Goal: Transaction & Acquisition: Book appointment/travel/reservation

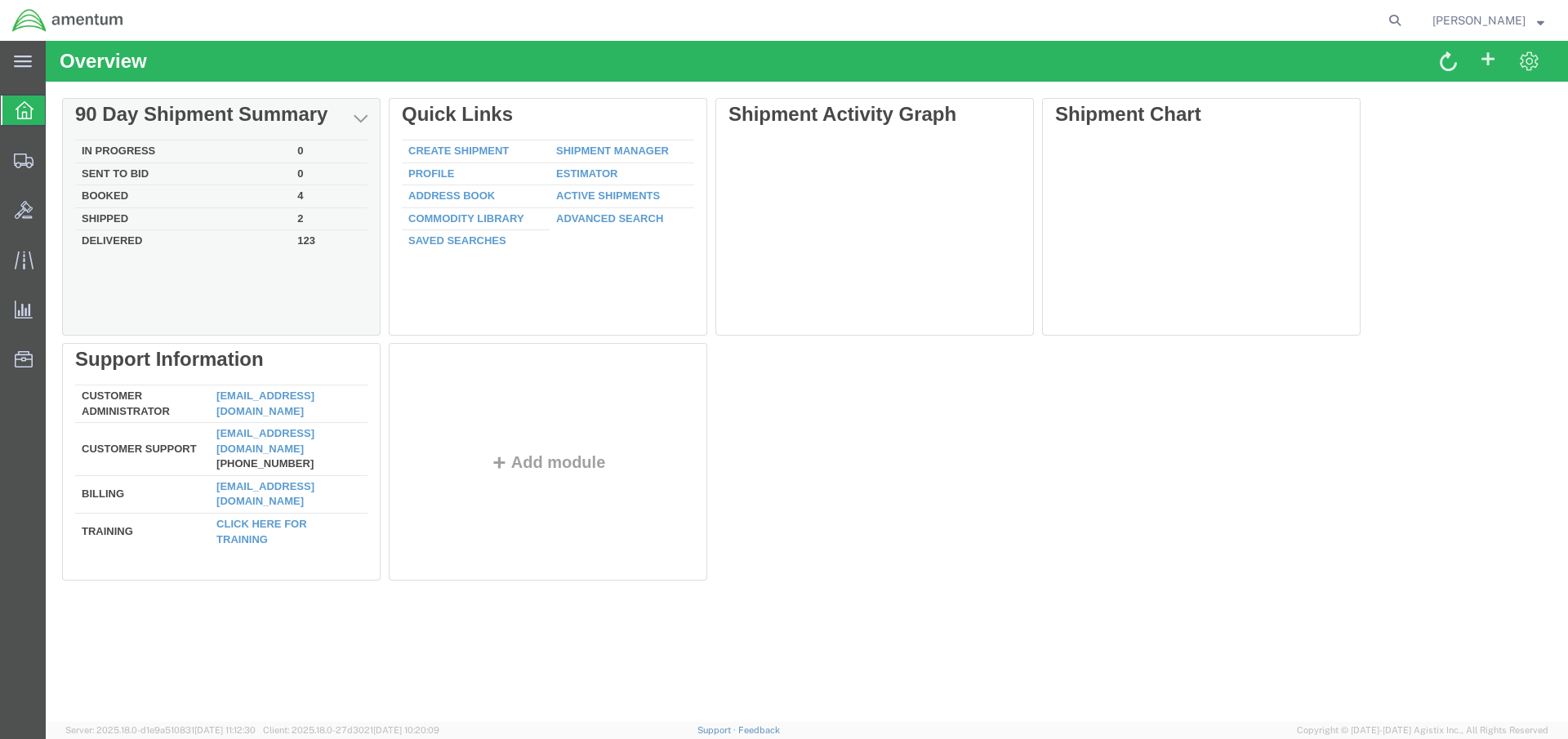
click at [143, 191] on td "Booked" at bounding box center [183, 196] width 216 height 23
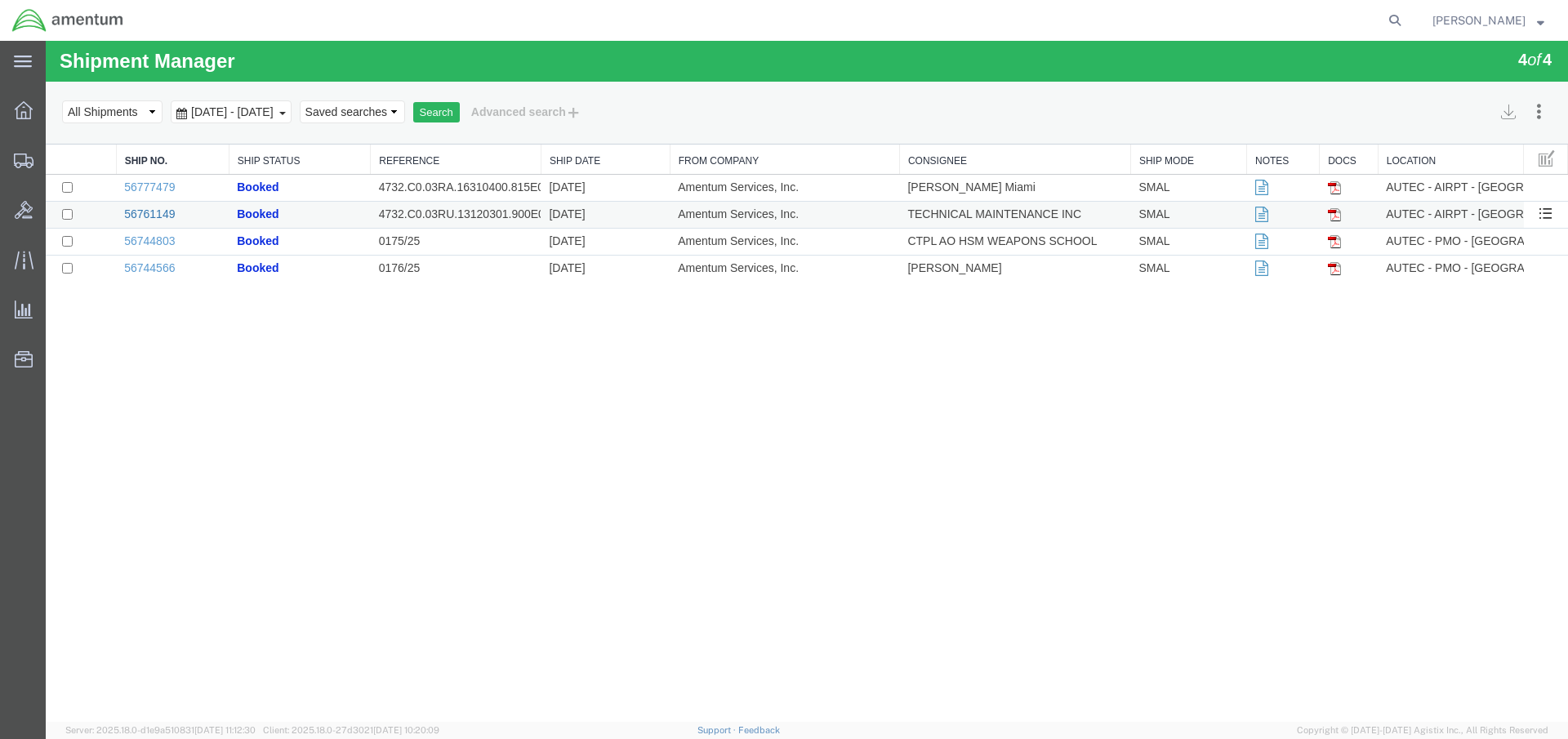
click at [150, 212] on link "56761149" at bounding box center [149, 214] width 50 height 13
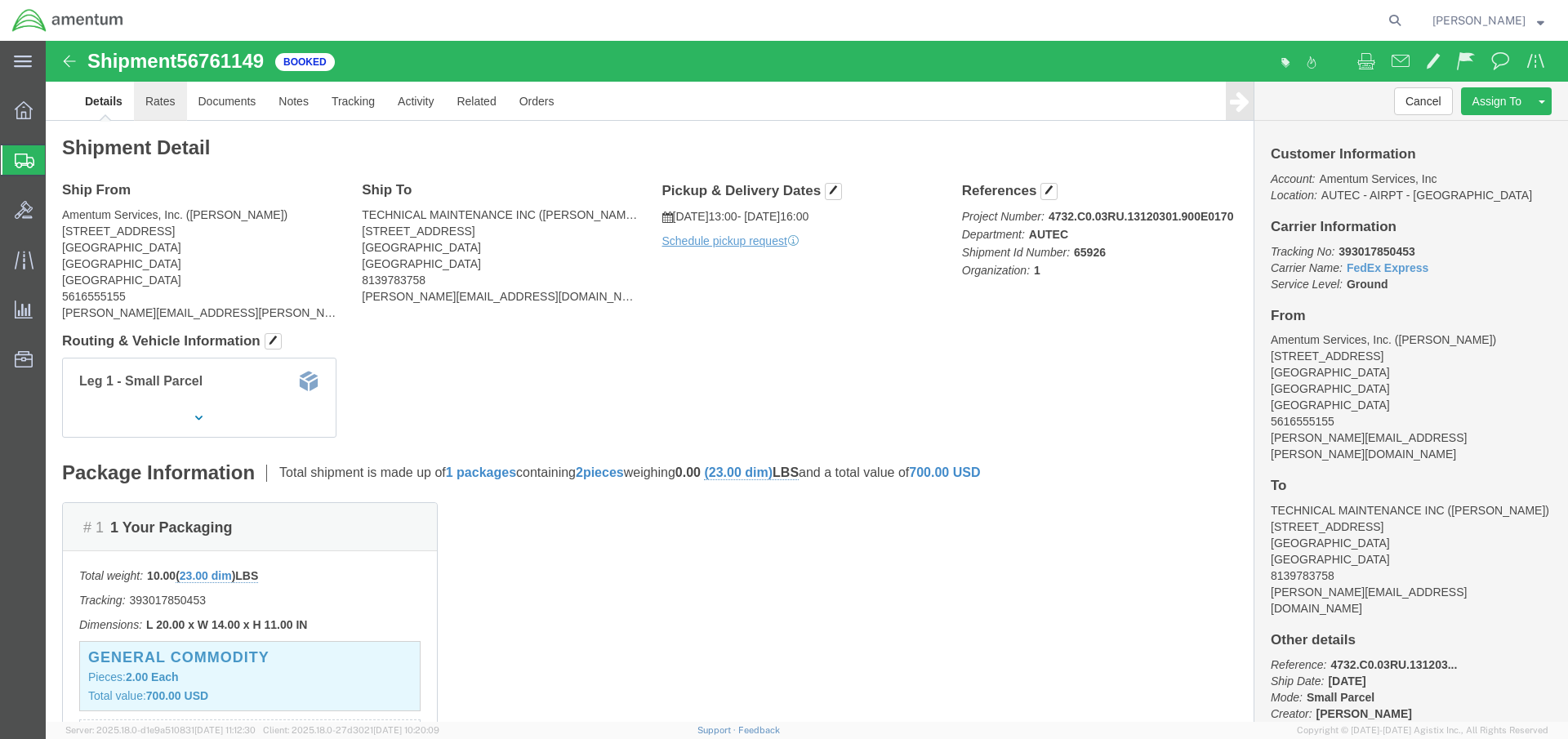
click link "Rates"
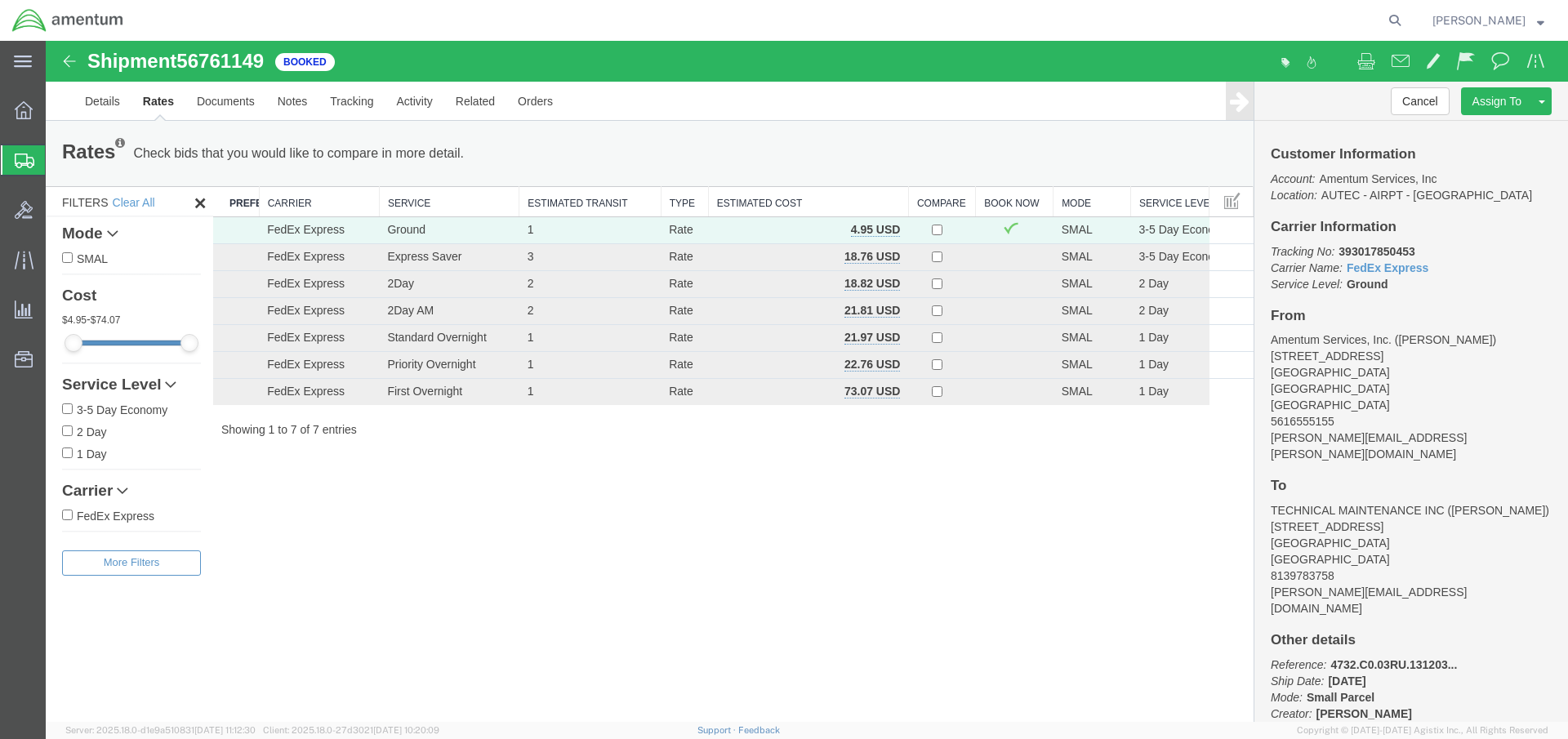
scroll to position [42, 0]
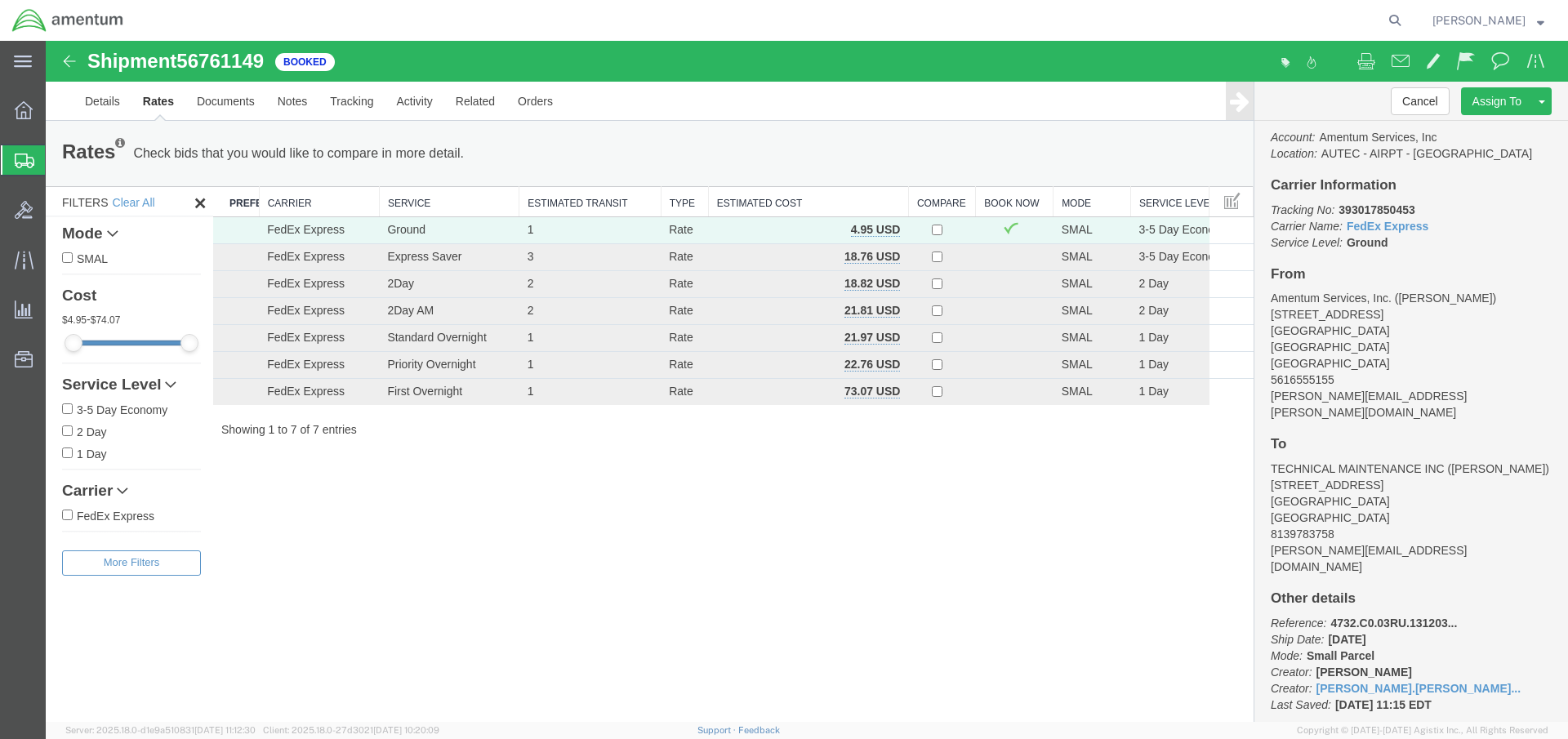
click at [1545, 21] on button "[PERSON_NAME]" at bounding box center [1488, 20] width 113 height 19
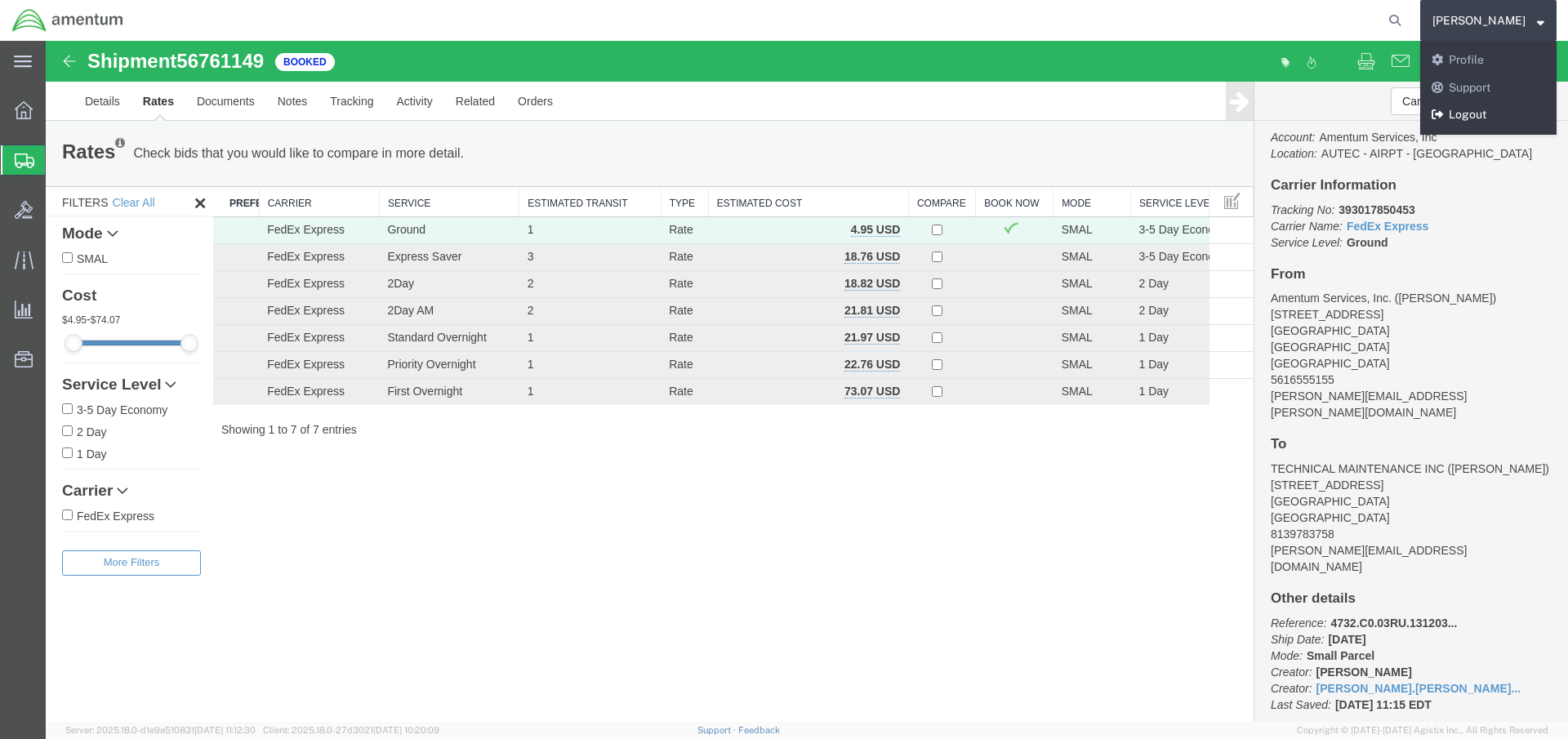
click at [1485, 115] on link "Logout" at bounding box center [1488, 115] width 137 height 28
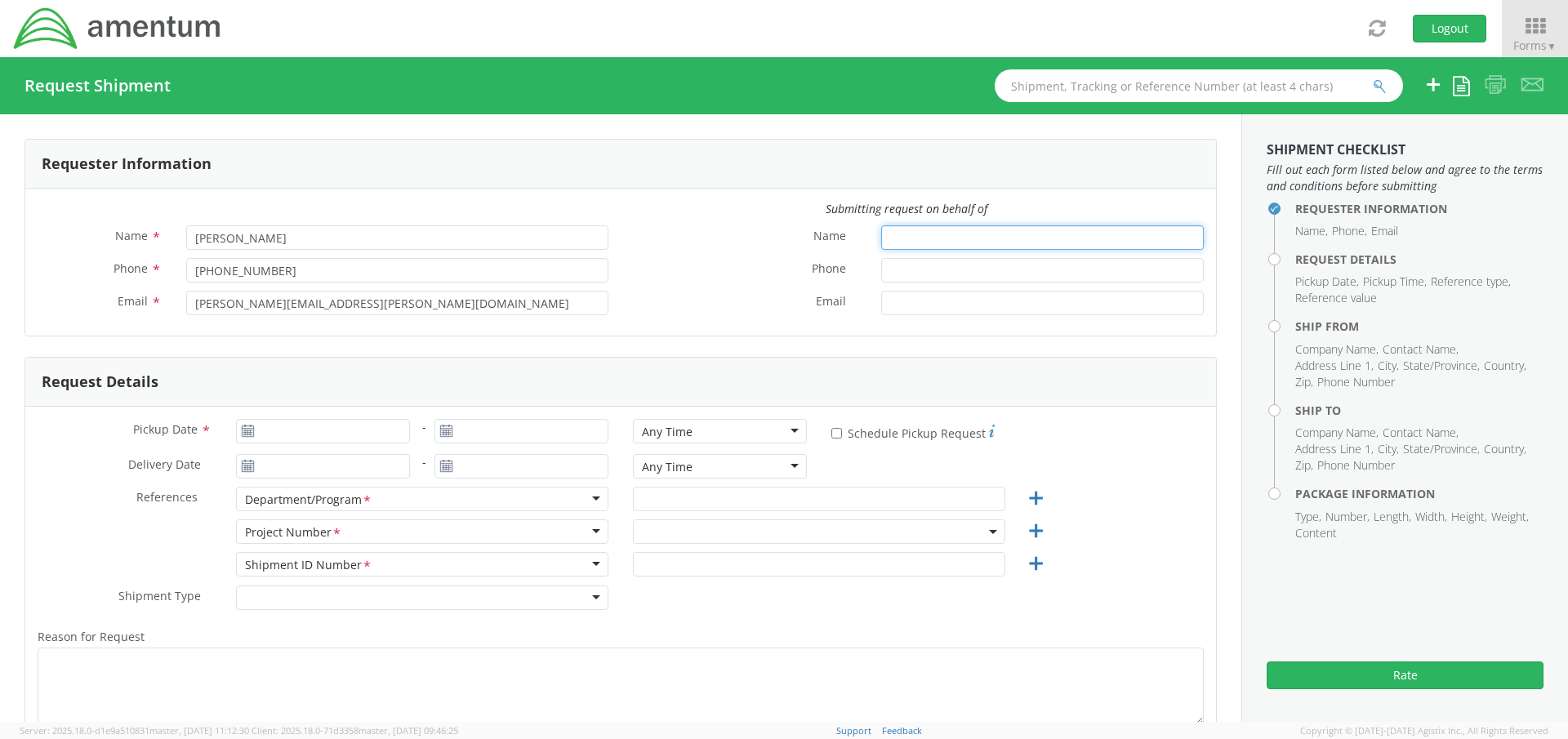
click at [894, 227] on input "Name *" at bounding box center [1042, 237] width 323 height 24
type input "Connie Trujillo"
type input "09/10/2025"
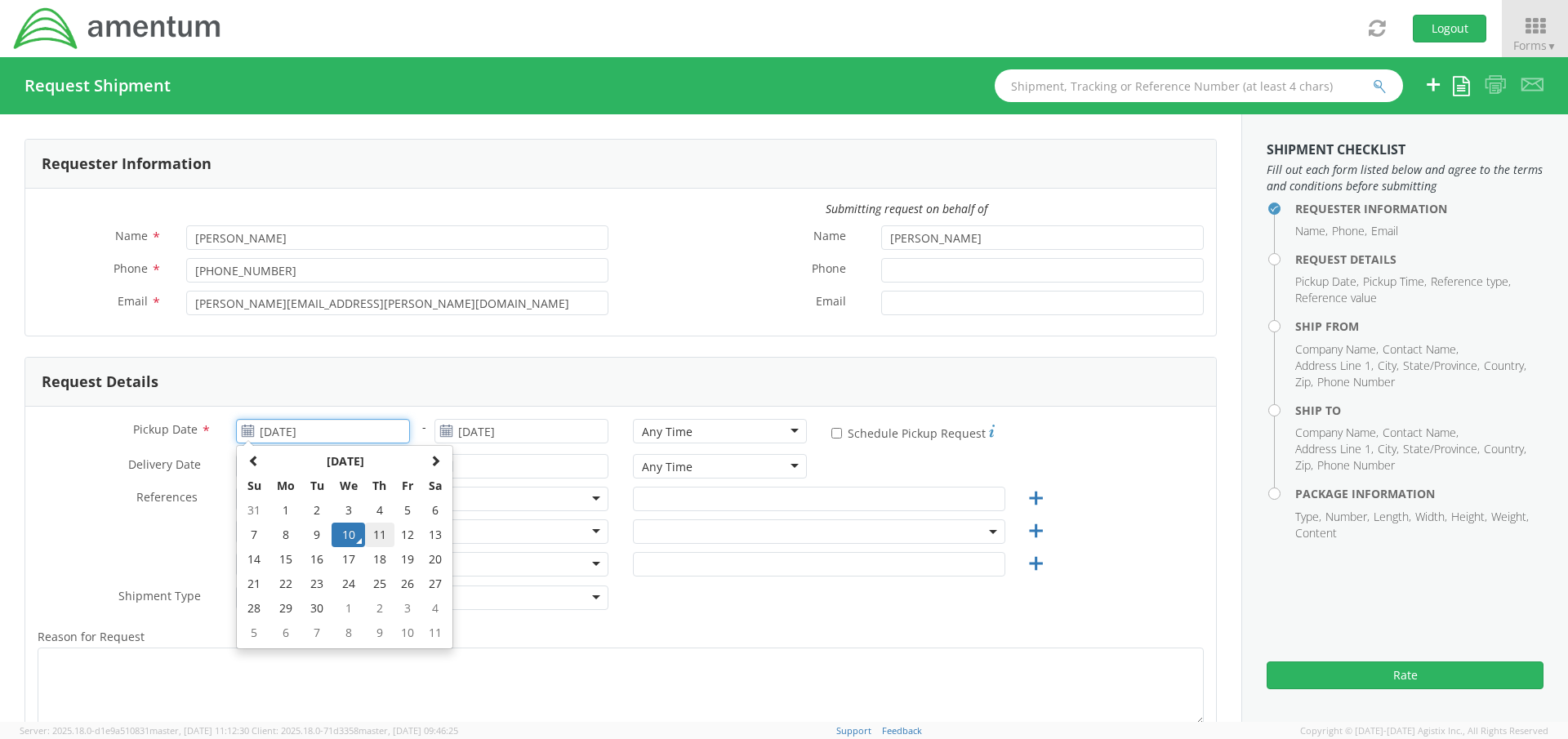
click at [379, 539] on td "11" at bounding box center [379, 534] width 29 height 24
type input "09/11/2025"
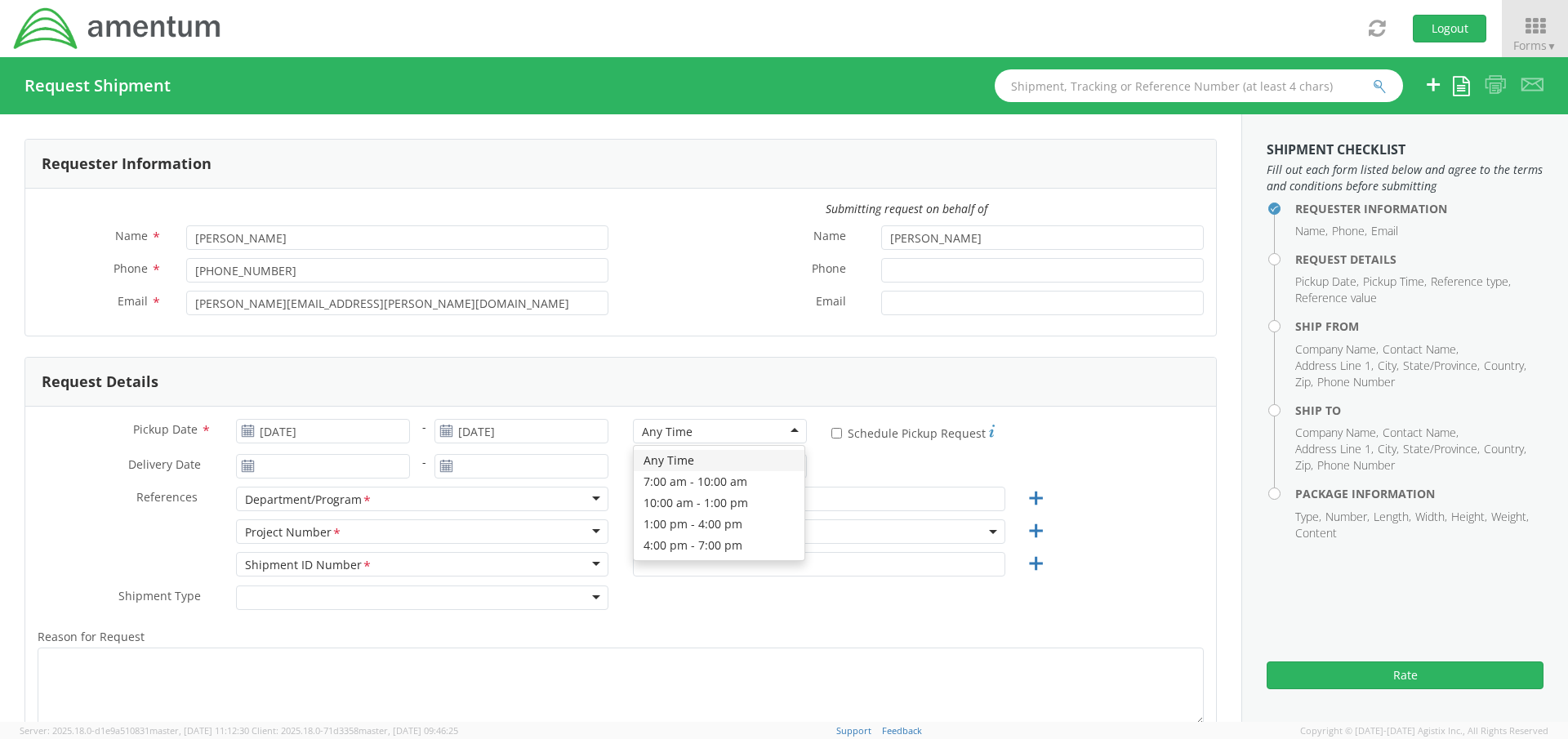
click at [704, 429] on div "Any Time" at bounding box center [719, 430] width 174 height 24
click at [61, 407] on div "Pickup Date * 09/11/2025 - 09/11/2025 7:00 am - 10:00 am 7:00 am - 10:00 am Any…" at bounding box center [620, 622] width 1190 height 429
click at [831, 435] on input "* Schedule Pickup Request" at bounding box center [836, 433] width 11 height 11
checkbox input "true"
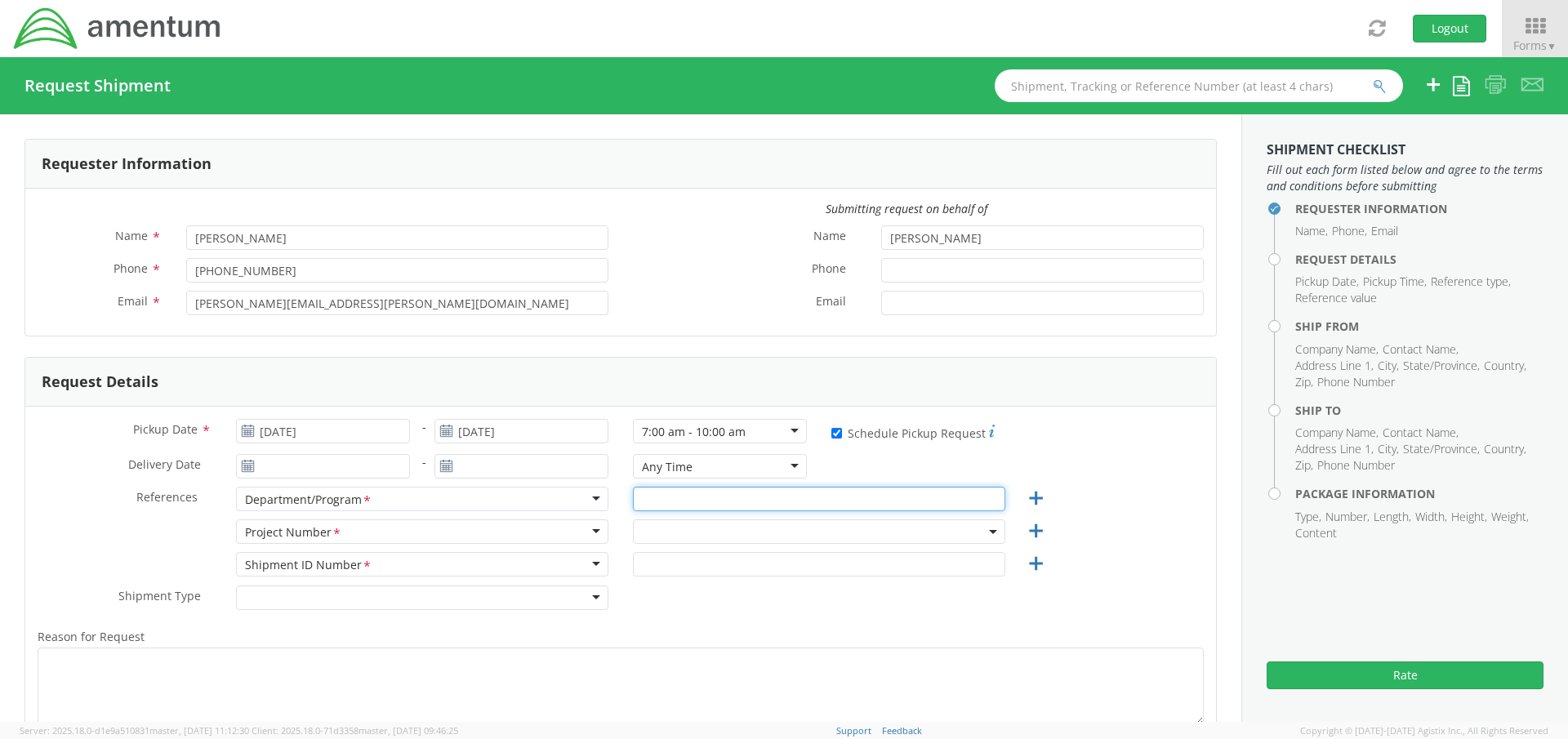
click at [687, 500] on input "text" at bounding box center [819, 498] width 372 height 24
type input "Autec"
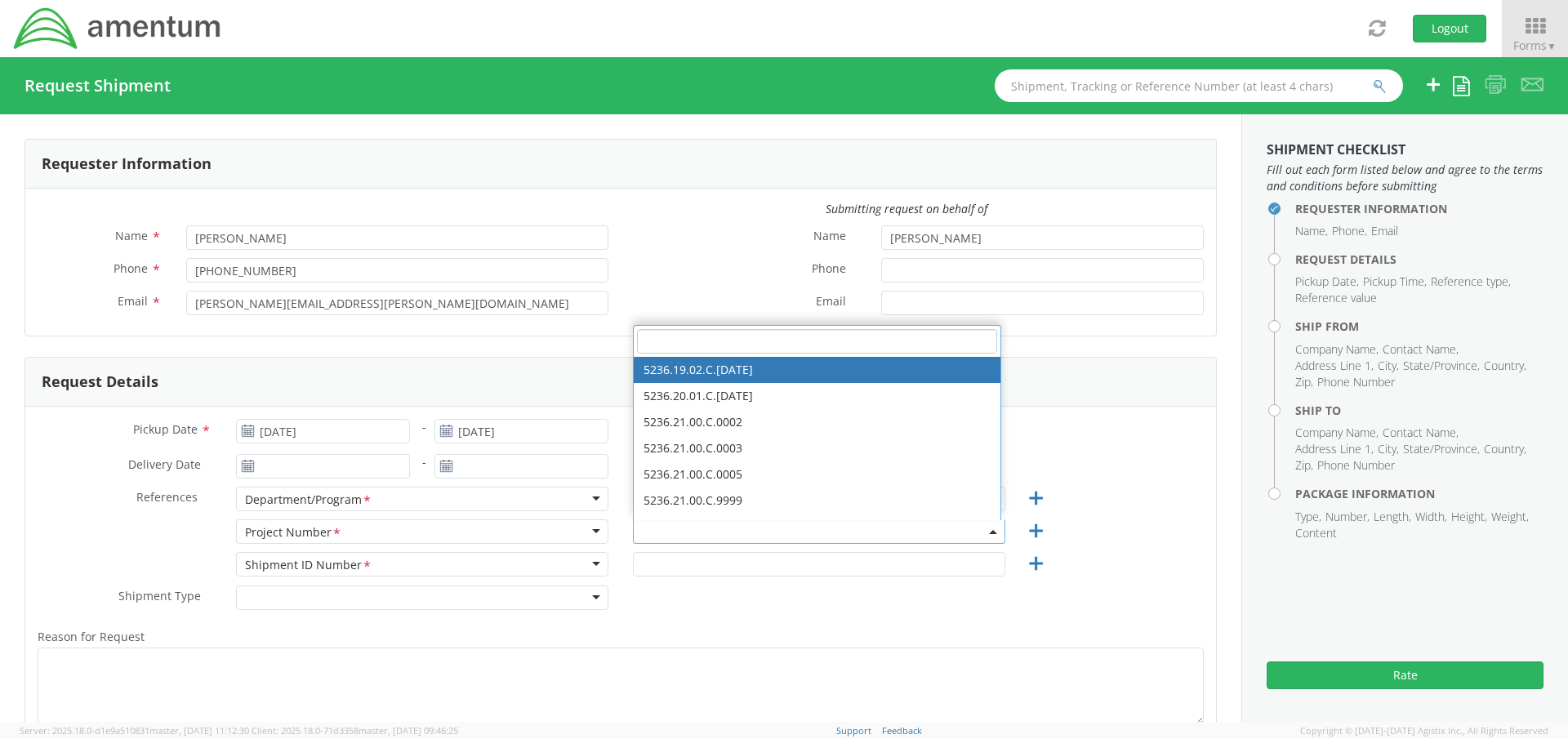
click at [668, 349] on input "search" at bounding box center [816, 341] width 360 height 24
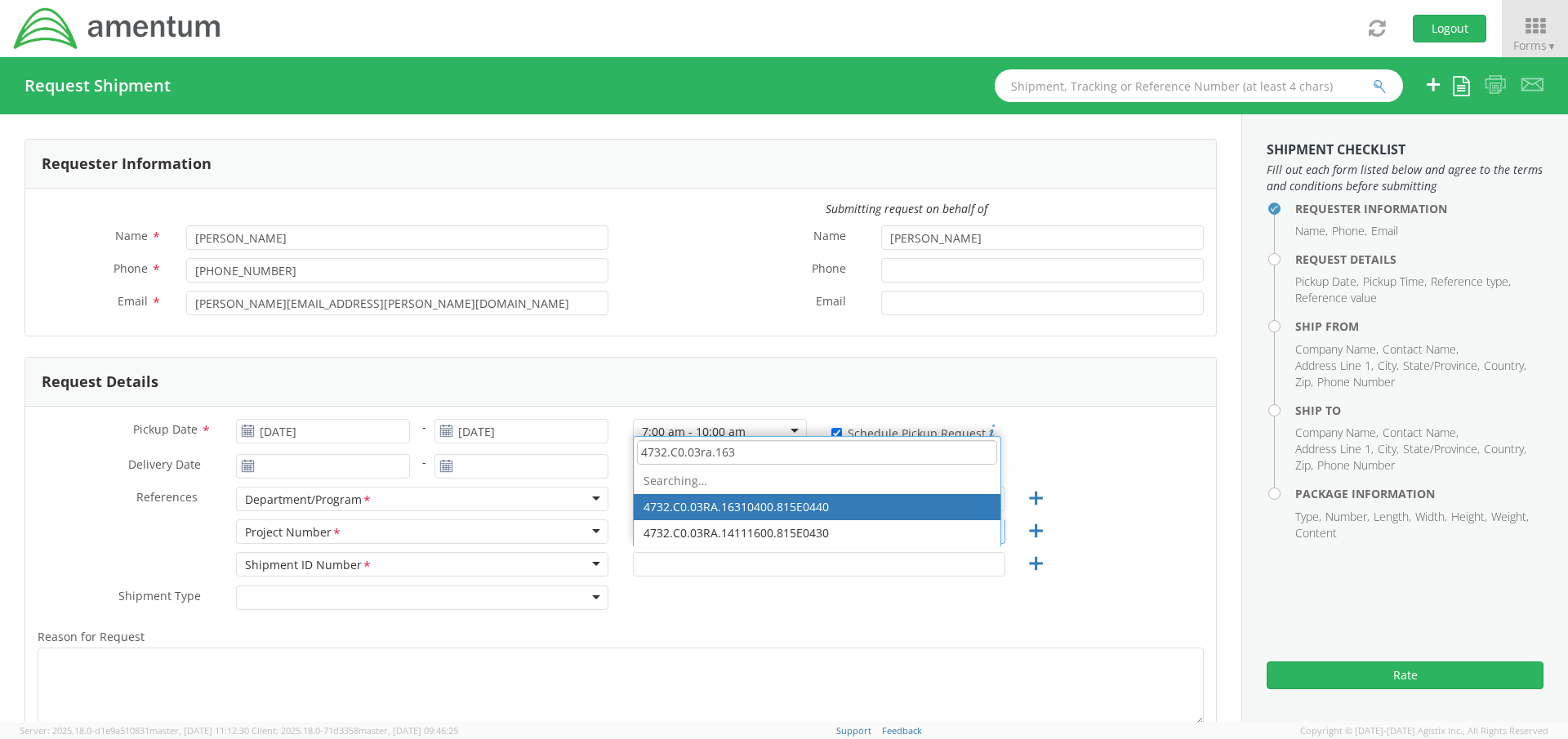
type input "4732.C0.03ra.1631"
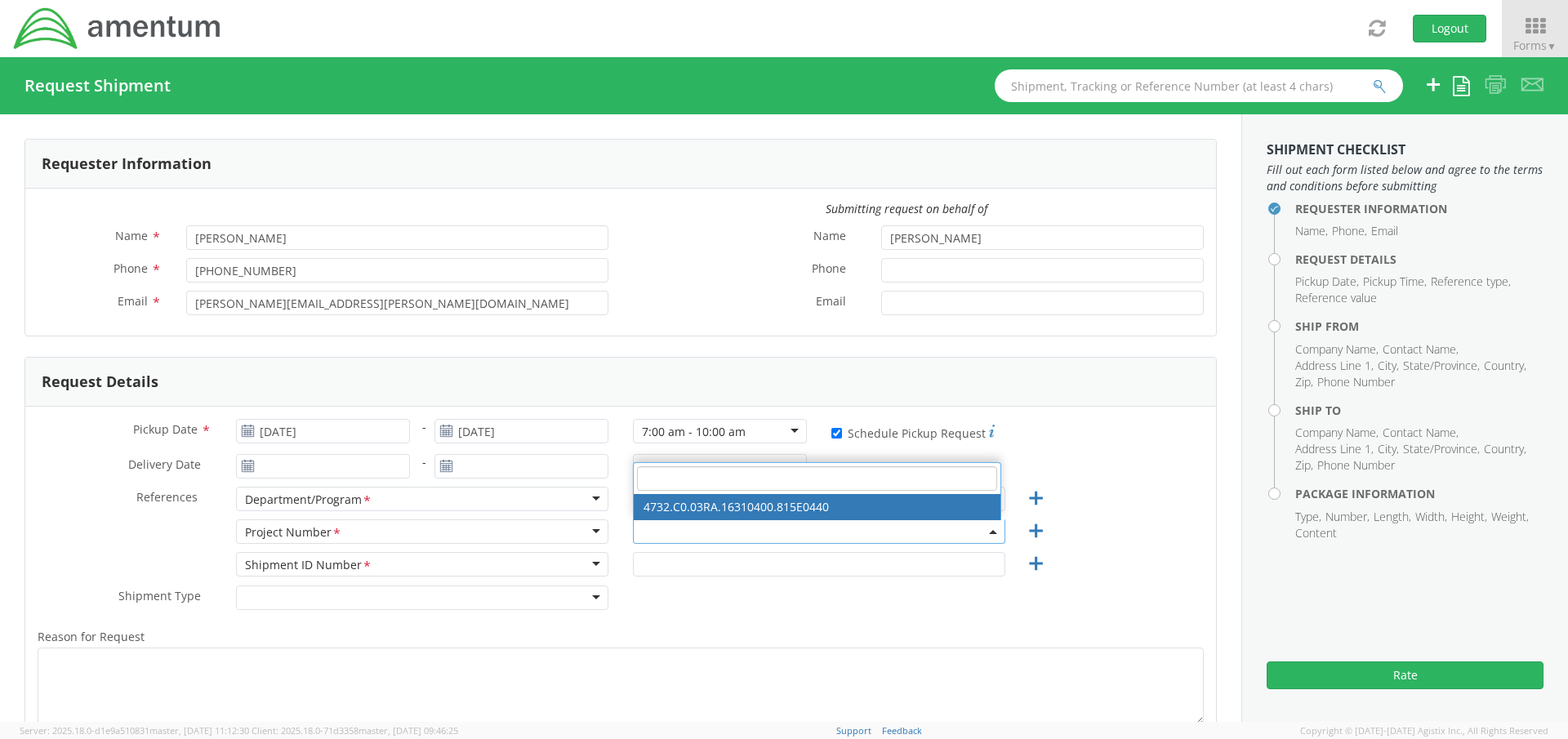
select select "4732.C0.03RA.16310400.815E0440"
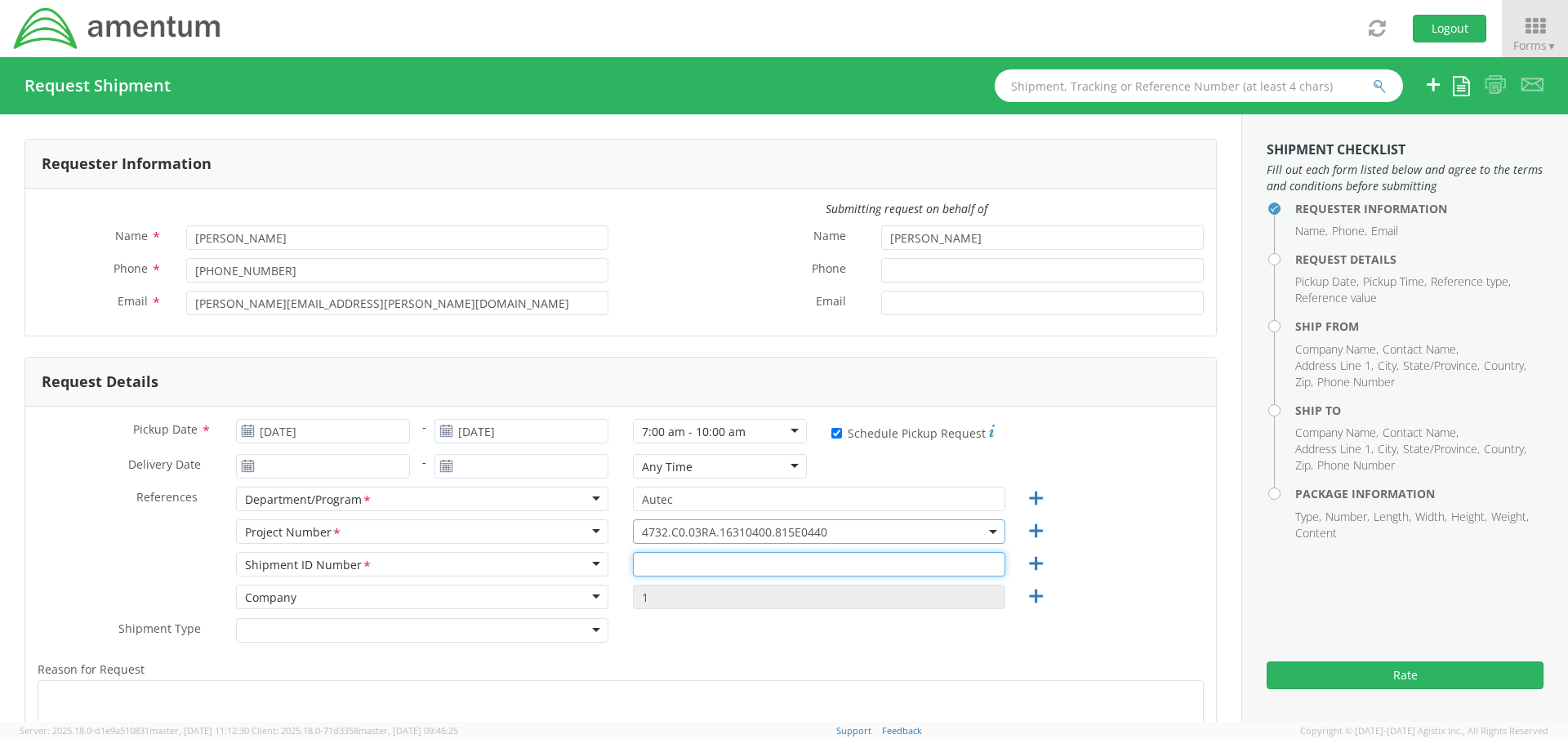
click at [666, 565] on input "text" at bounding box center [819, 564] width 372 height 24
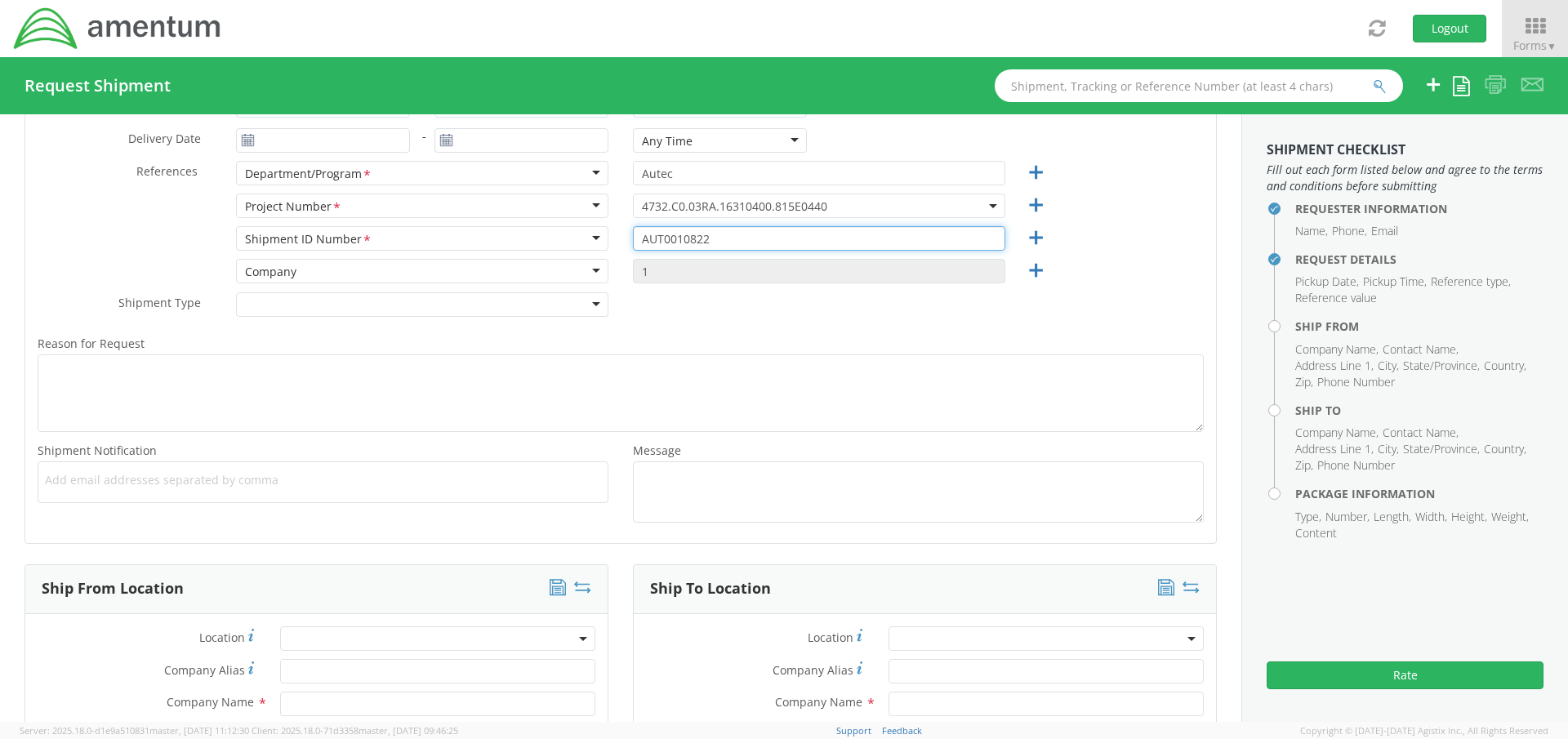
type input "AUT0010822"
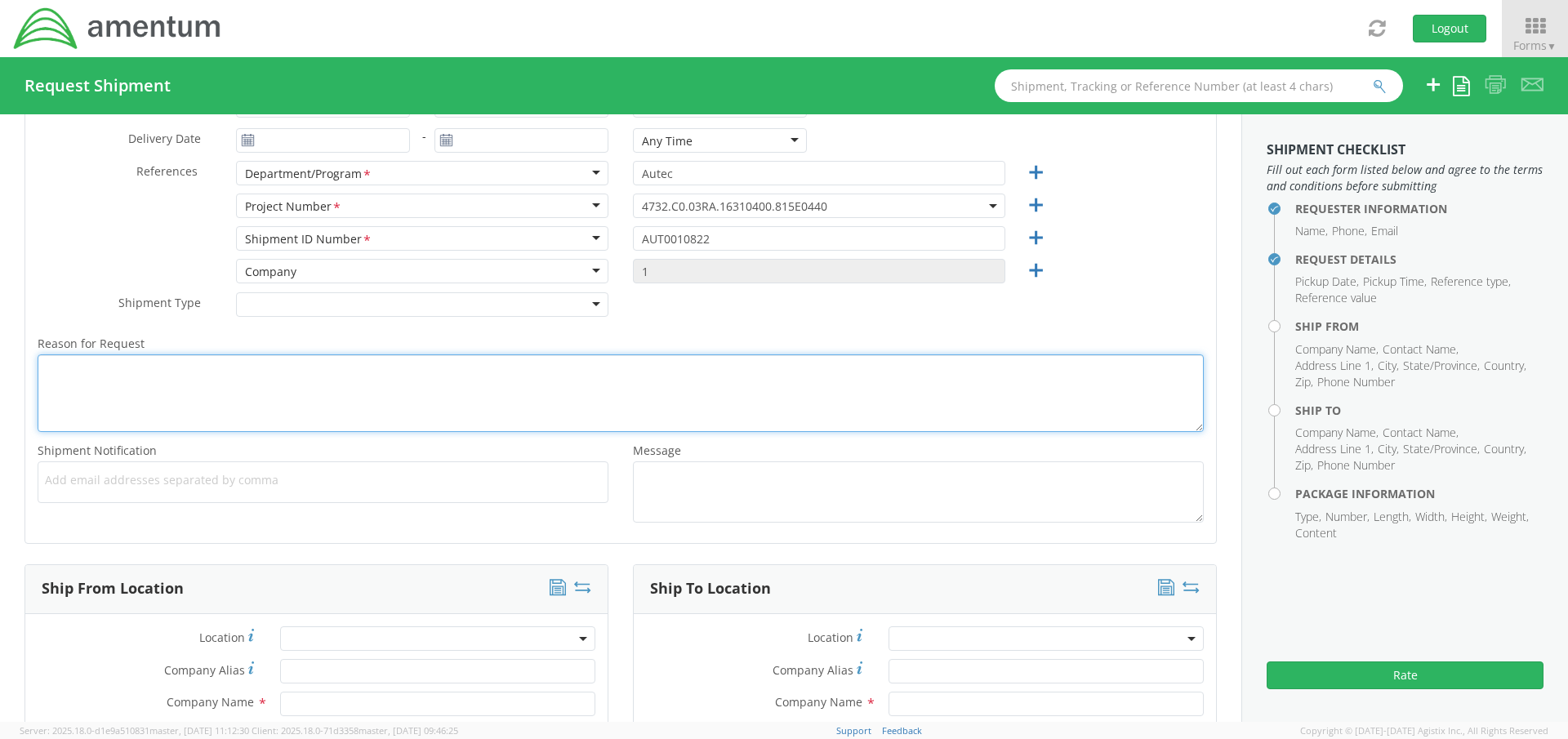
click at [94, 381] on textarea "Reason for Request *" at bounding box center [621, 393] width 1166 height 77
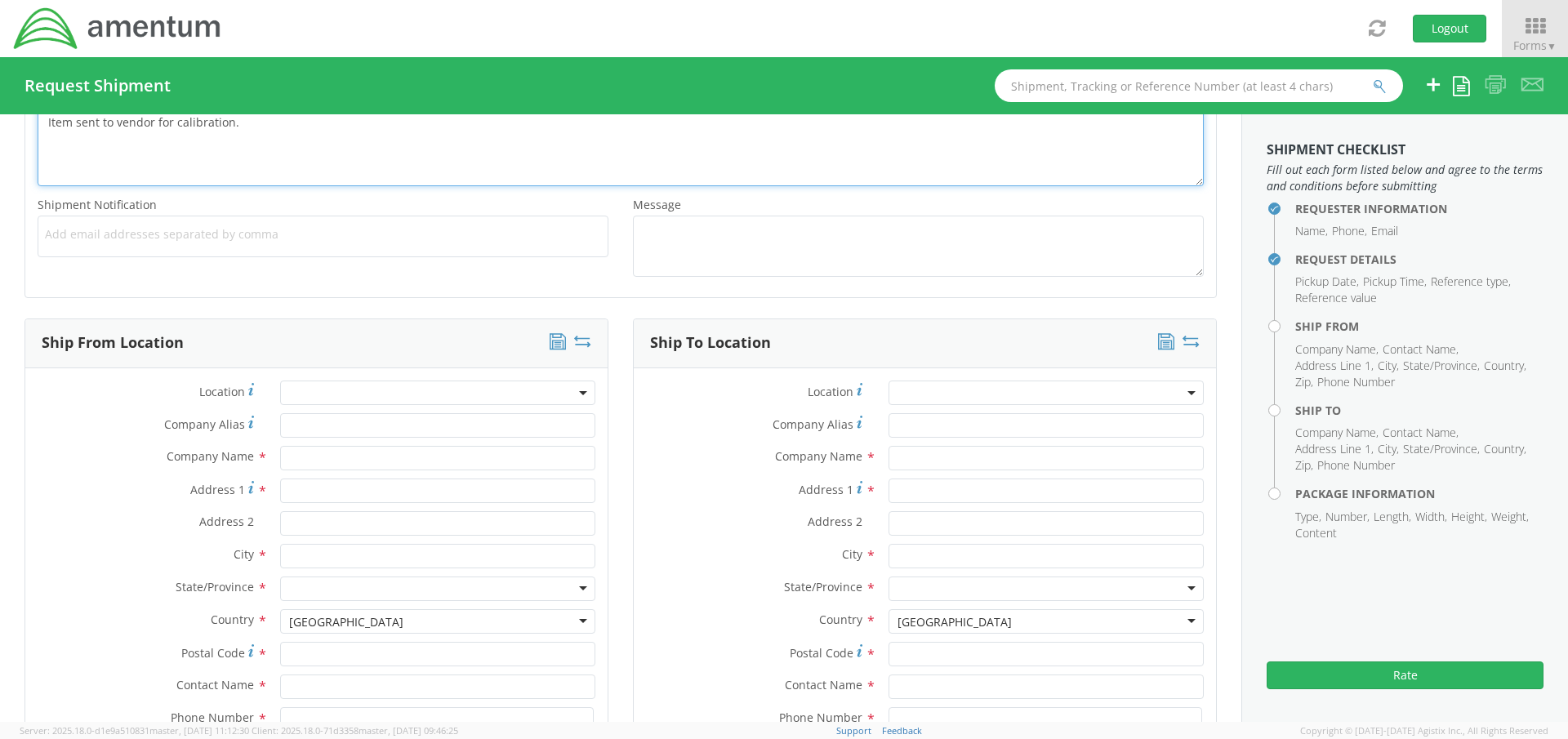
scroll to position [735, 0]
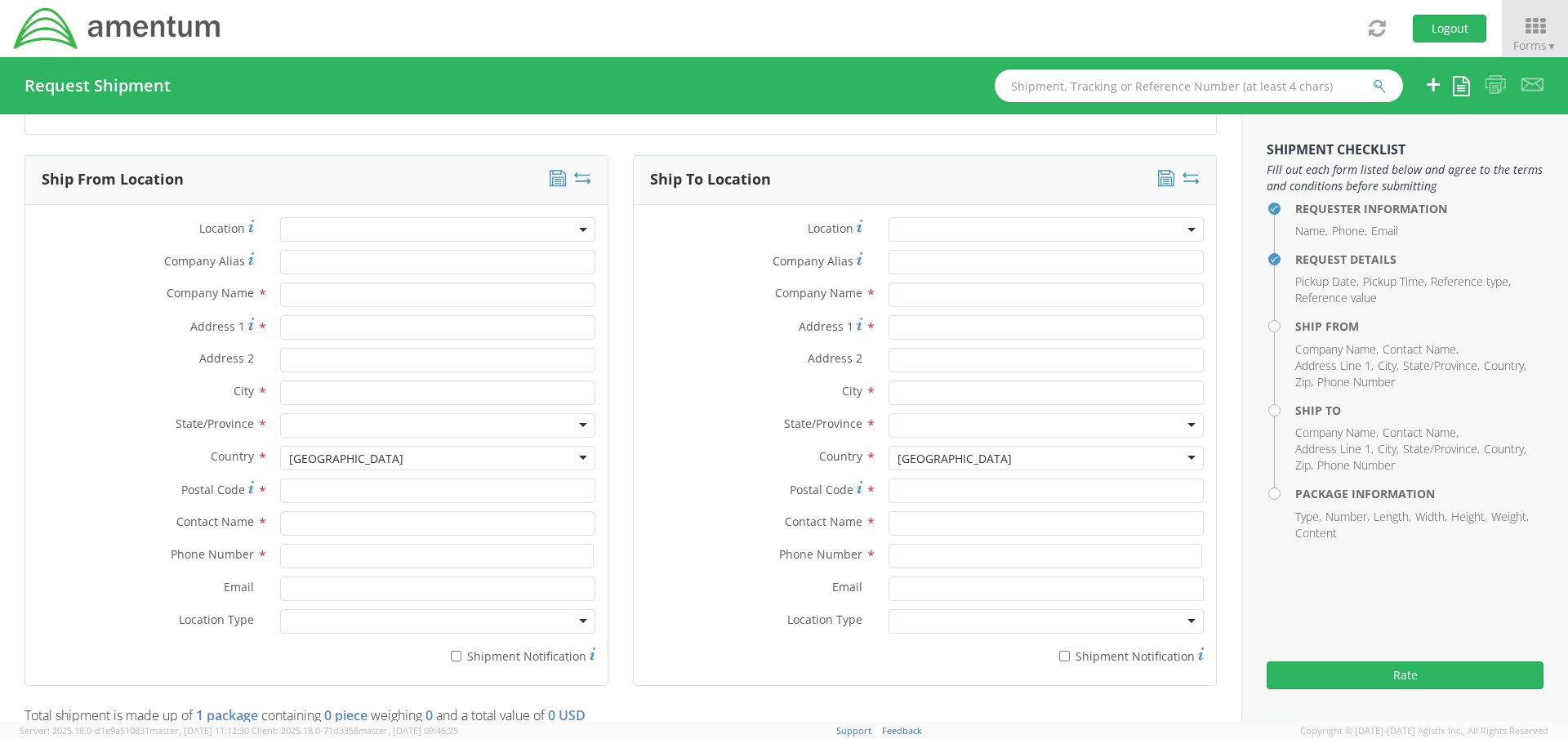
type textarea "Item sent to vendor for calibration."
click at [296, 521] on input "text" at bounding box center [438, 523] width 315 height 24
type input "Connie"
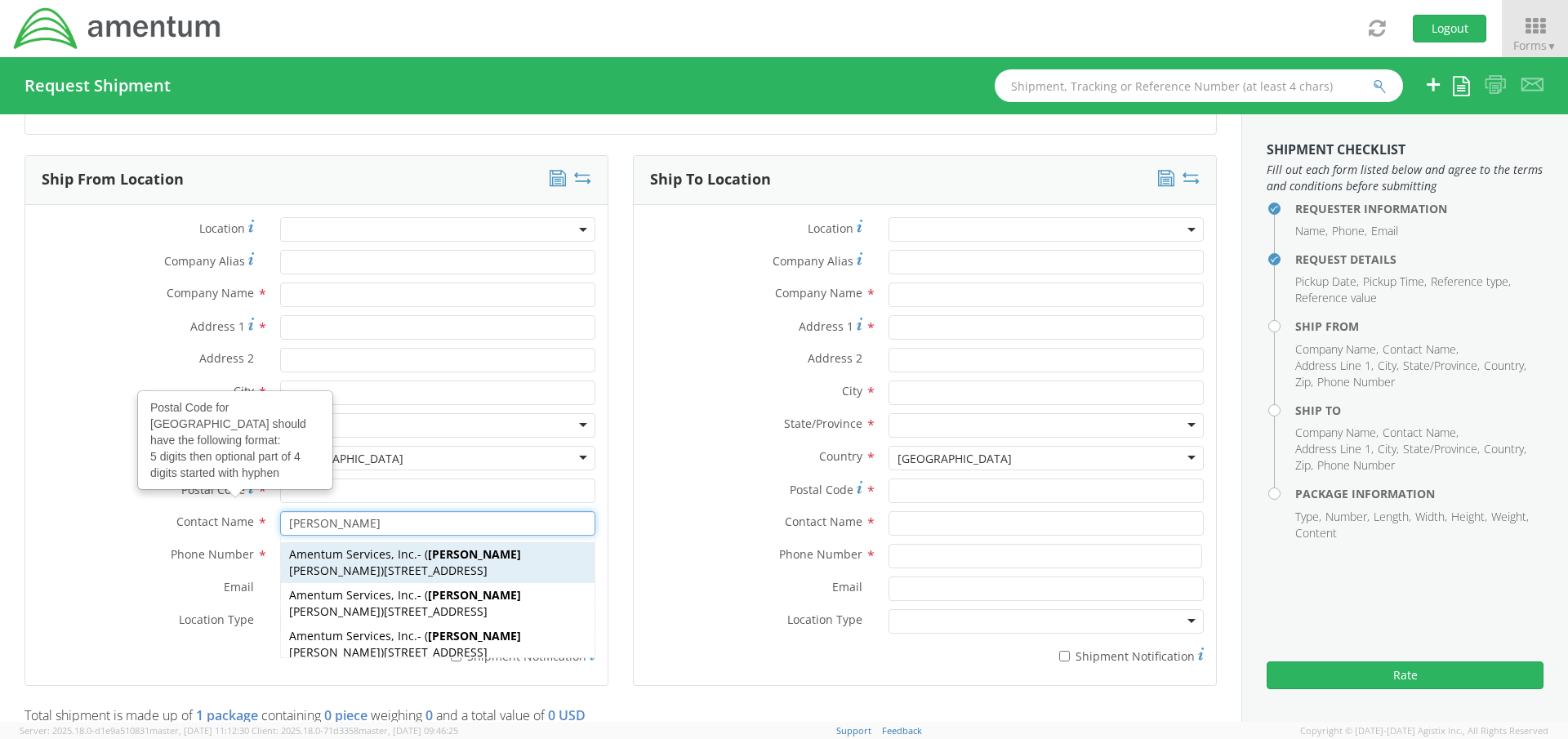
click at [387, 565] on span "1624 Perimeter Rd, AUTEC Air Terminal, West Palm Beach, FL, 33406, US" at bounding box center [436, 570] width 104 height 15
type input "Amentum Services, Inc."
type input "[STREET_ADDRESS]"
type input "[GEOGRAPHIC_DATA]"
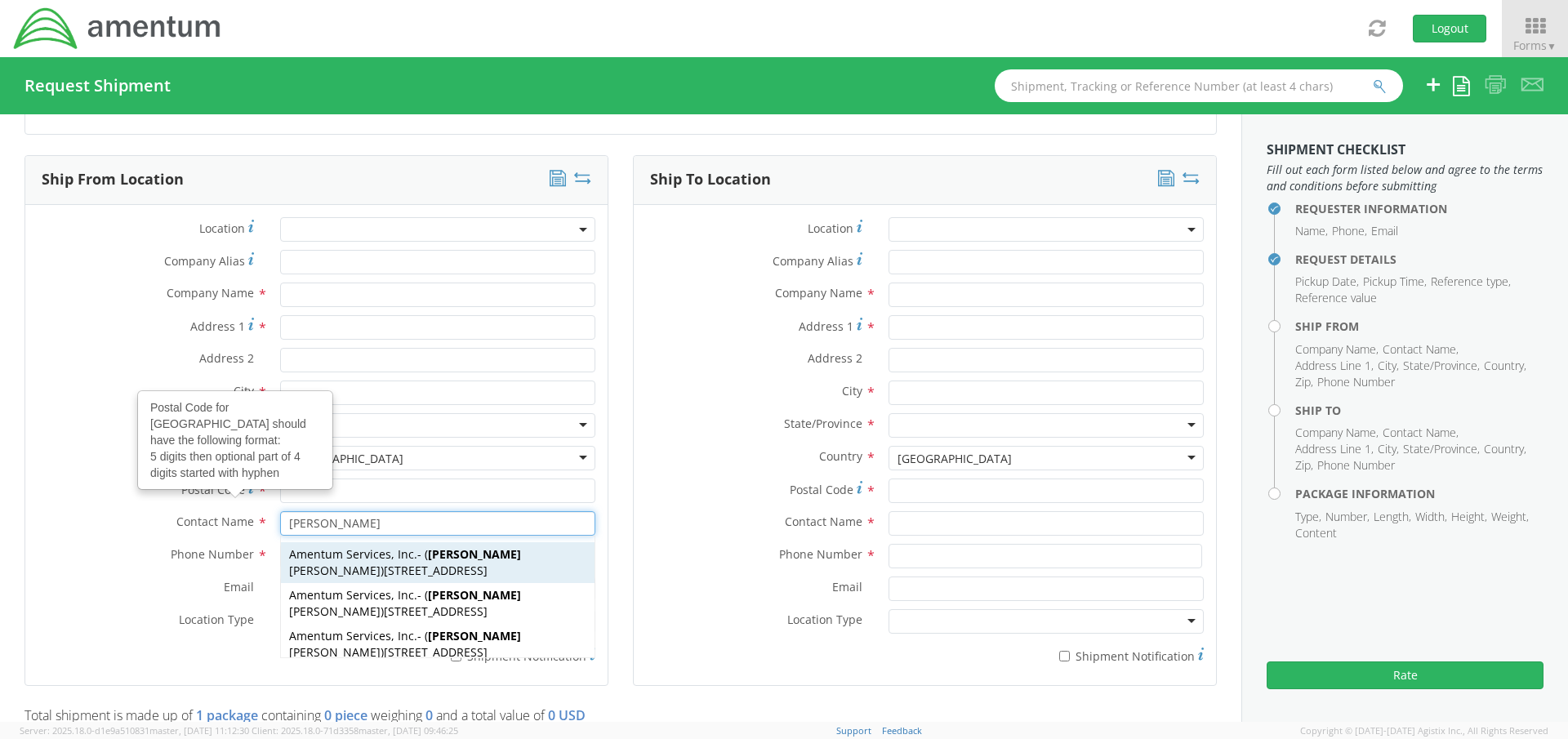
type input "33406"
type input "Connie Trujillo"
type input "561-655-5155"
type input "craig.j.mitchell.ctr@us.navy.mil"
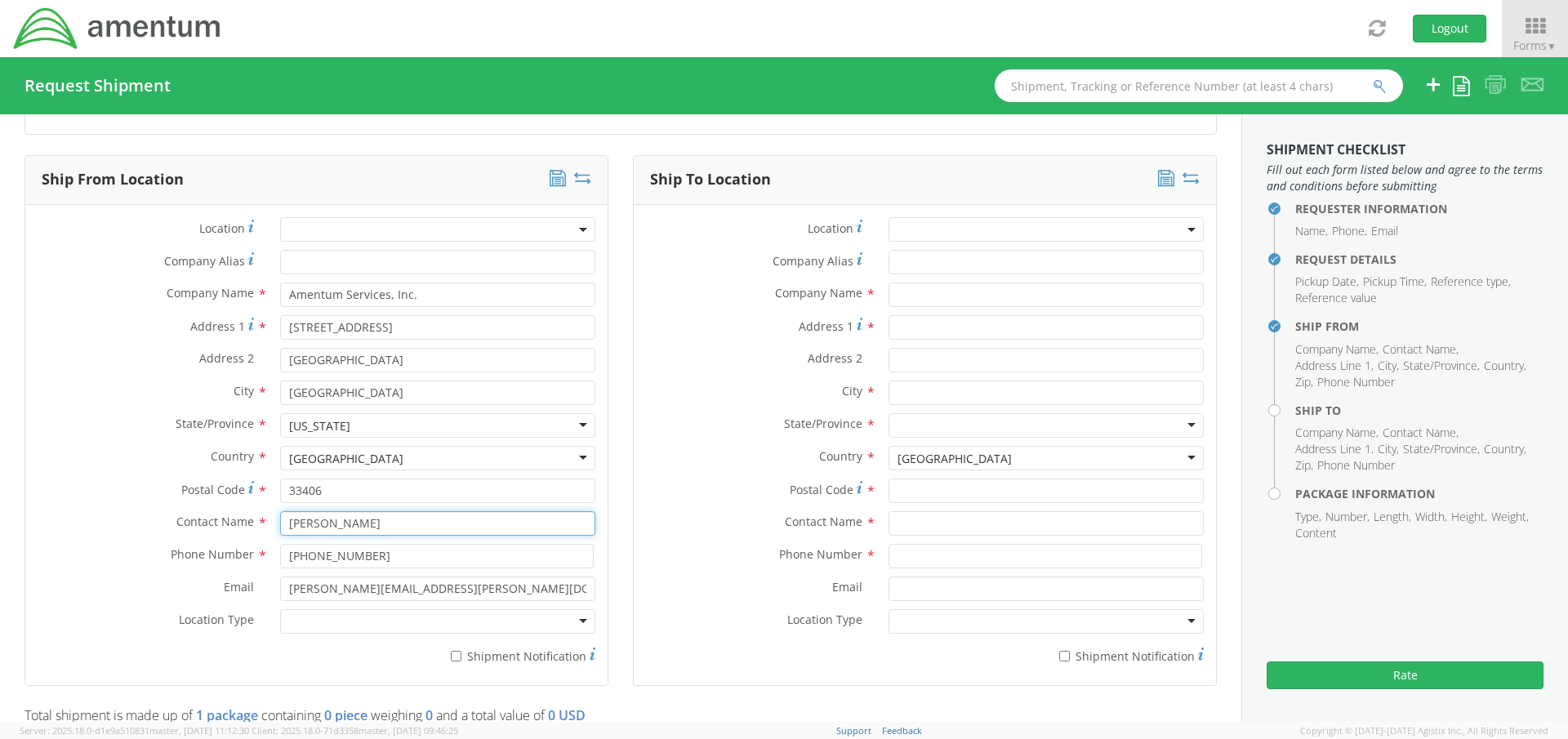
type input "Connie Trujillo"
click at [311, 621] on div at bounding box center [438, 621] width 315 height 24
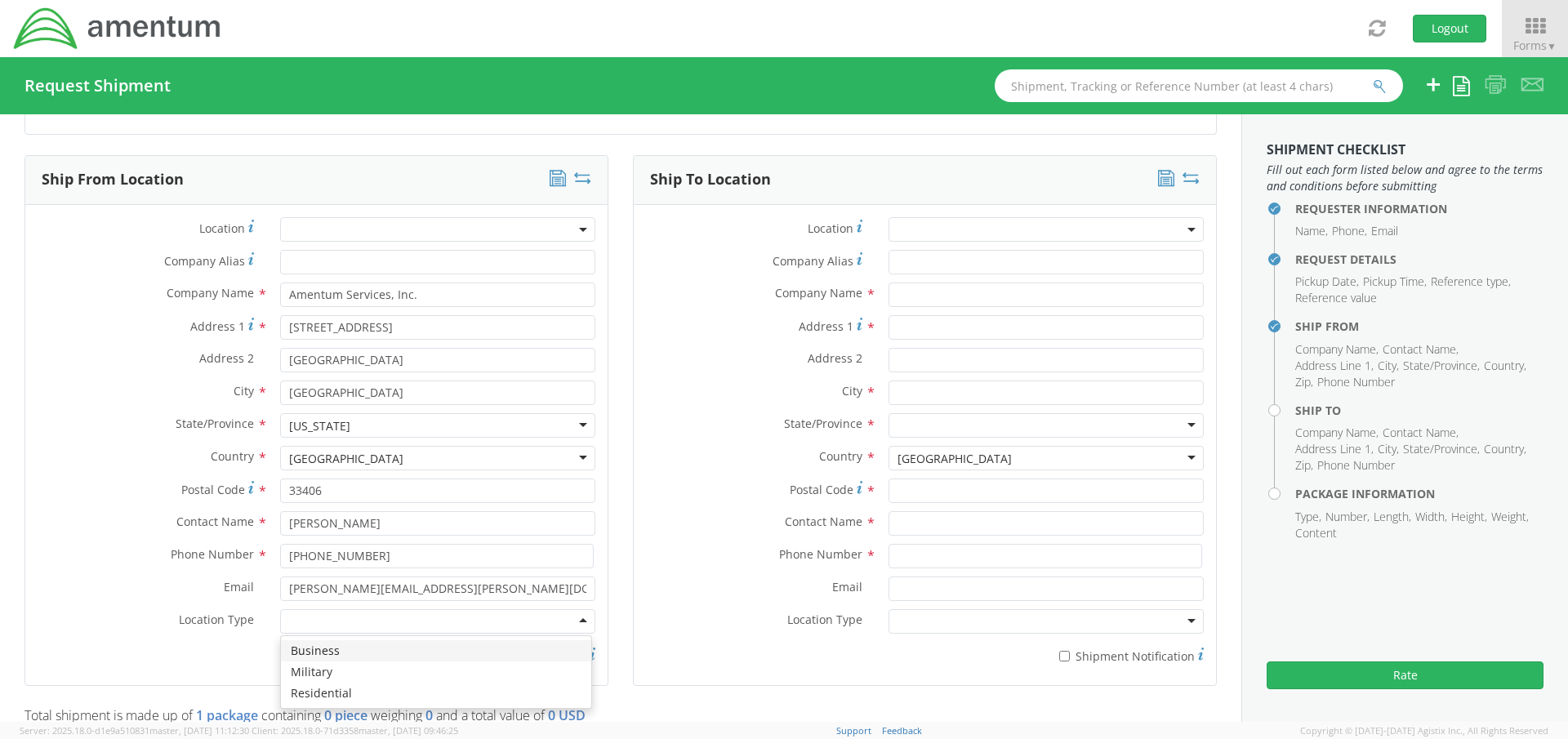
click at [41, 217] on div "Location * Company Alias * Company Name * Amentum Services, Inc. Address 1 * 16…" at bounding box center [316, 445] width 582 height 455
click at [452, 655] on input "* Shipment Notification" at bounding box center [456, 656] width 11 height 11
checkbox input "true"
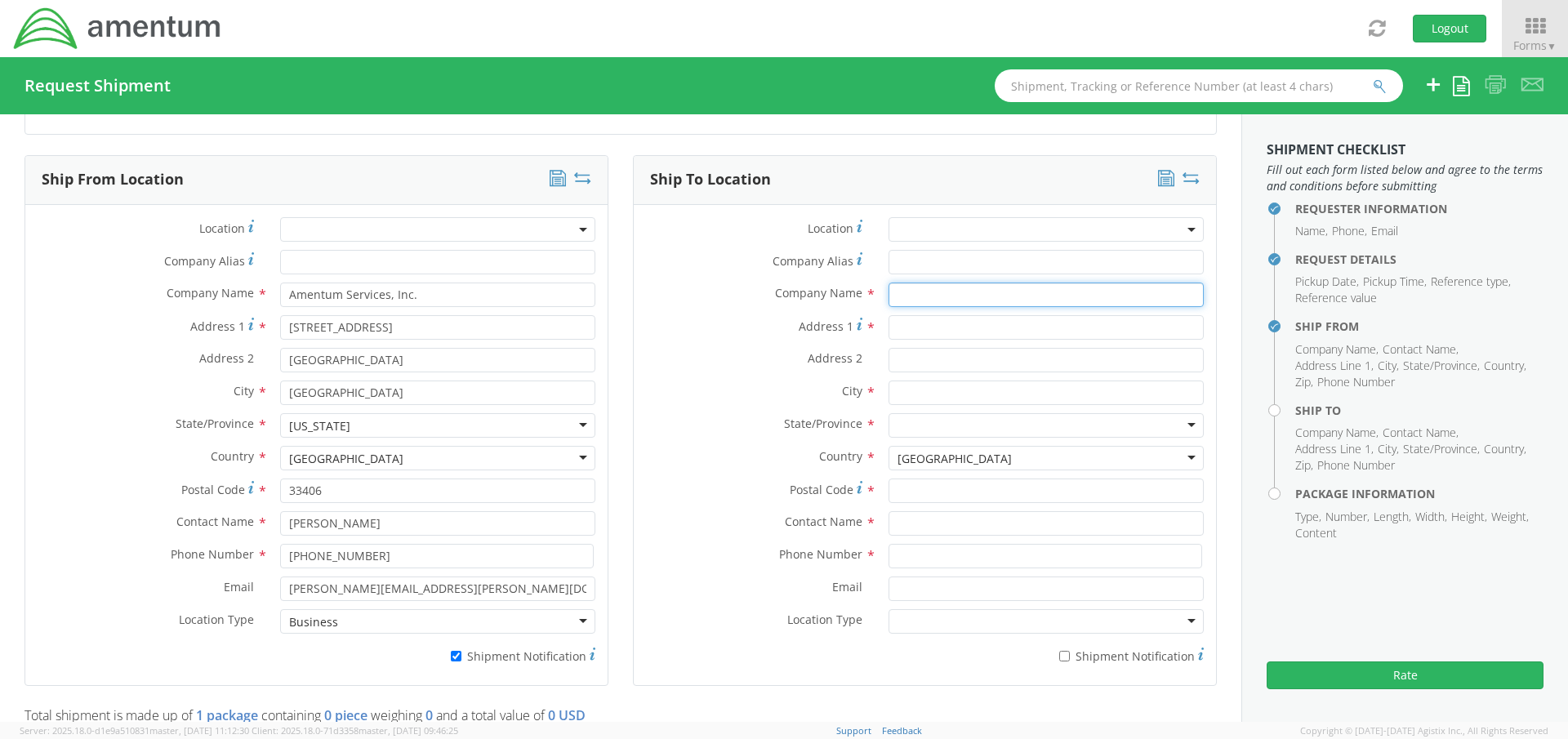
click at [896, 293] on input "text" at bounding box center [1046, 294] width 315 height 24
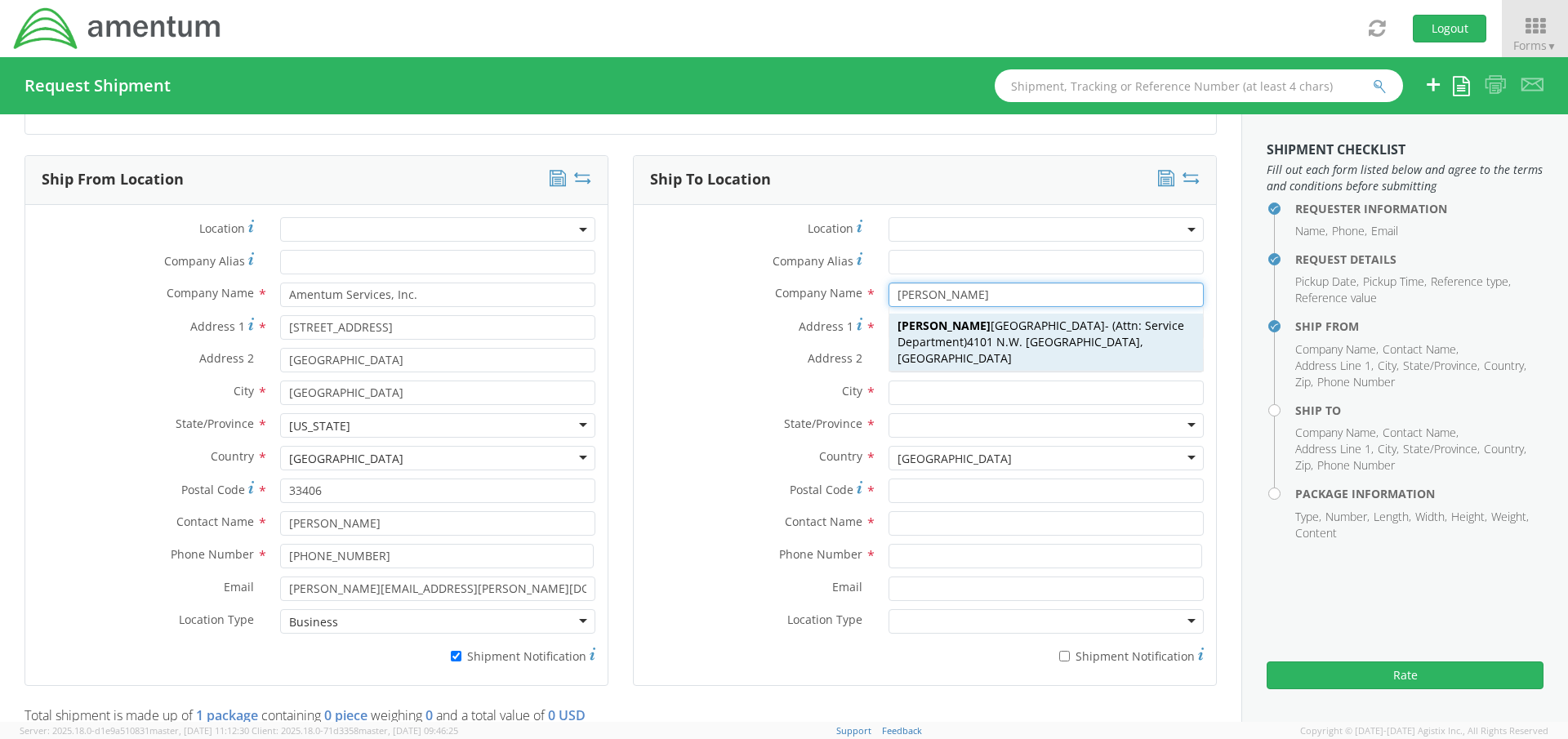
click at [964, 326] on span "Barfield Miami" at bounding box center [1001, 325] width 207 height 15
type input "[PERSON_NAME] Miami"
type input "4101 N.W. 29th Street"
type input "Miami"
type input "33142"
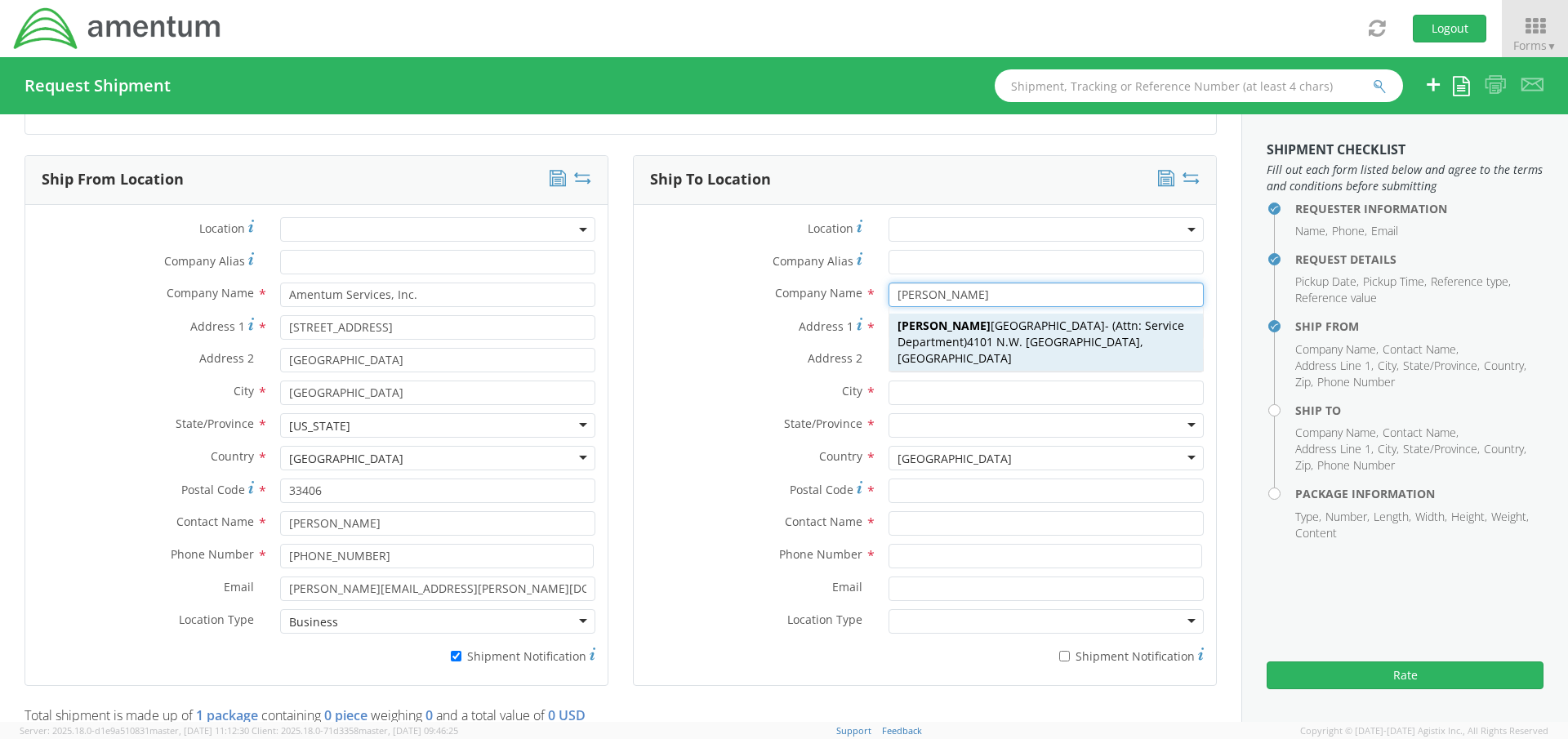
type input "Attn: Service Department"
type input "305-894-5527"
type input "connie.l.trujillo.ctr@us.navy.mil"
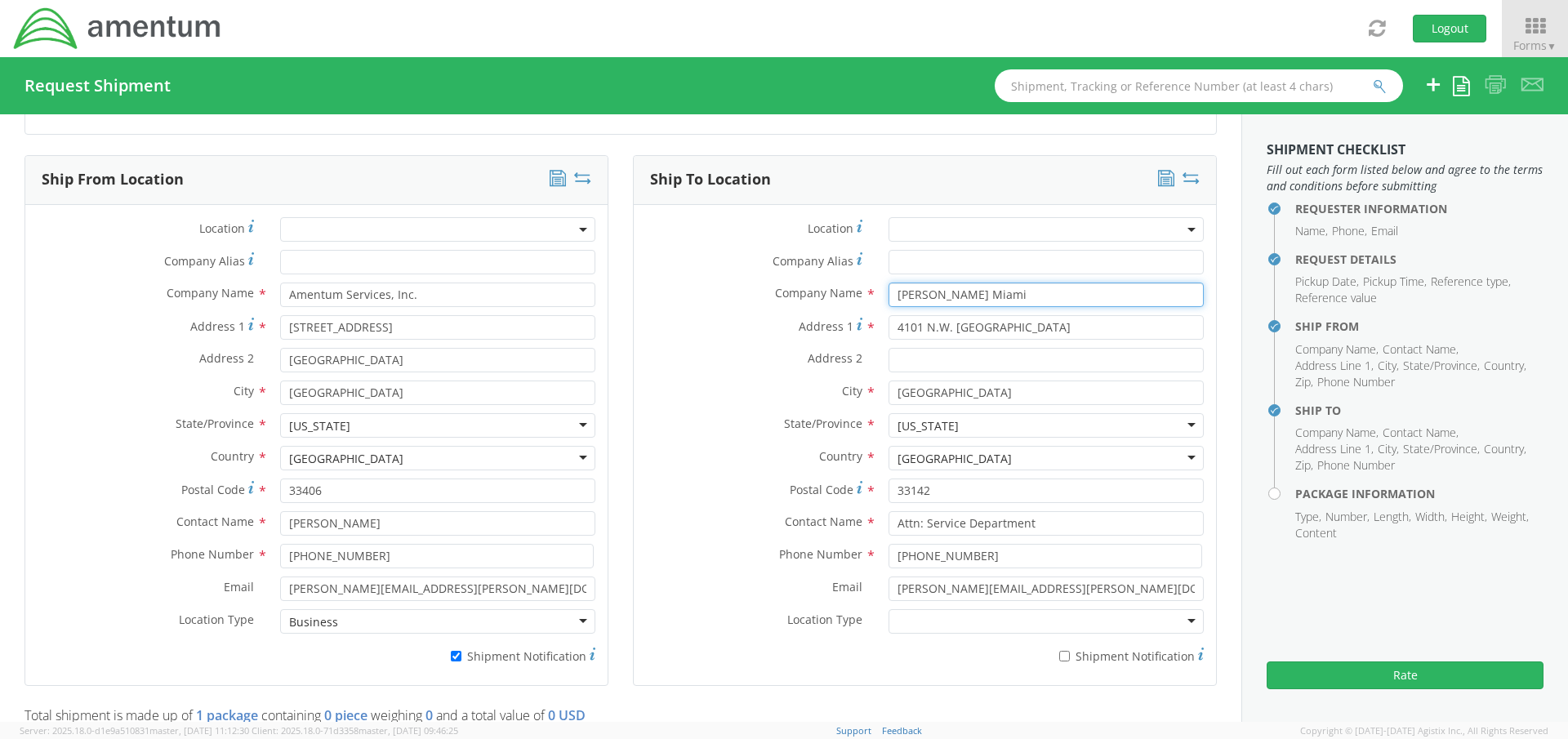
type input "[PERSON_NAME] Miami"
click at [1035, 523] on input "Attn: Service Department" at bounding box center [1046, 523] width 315 height 24
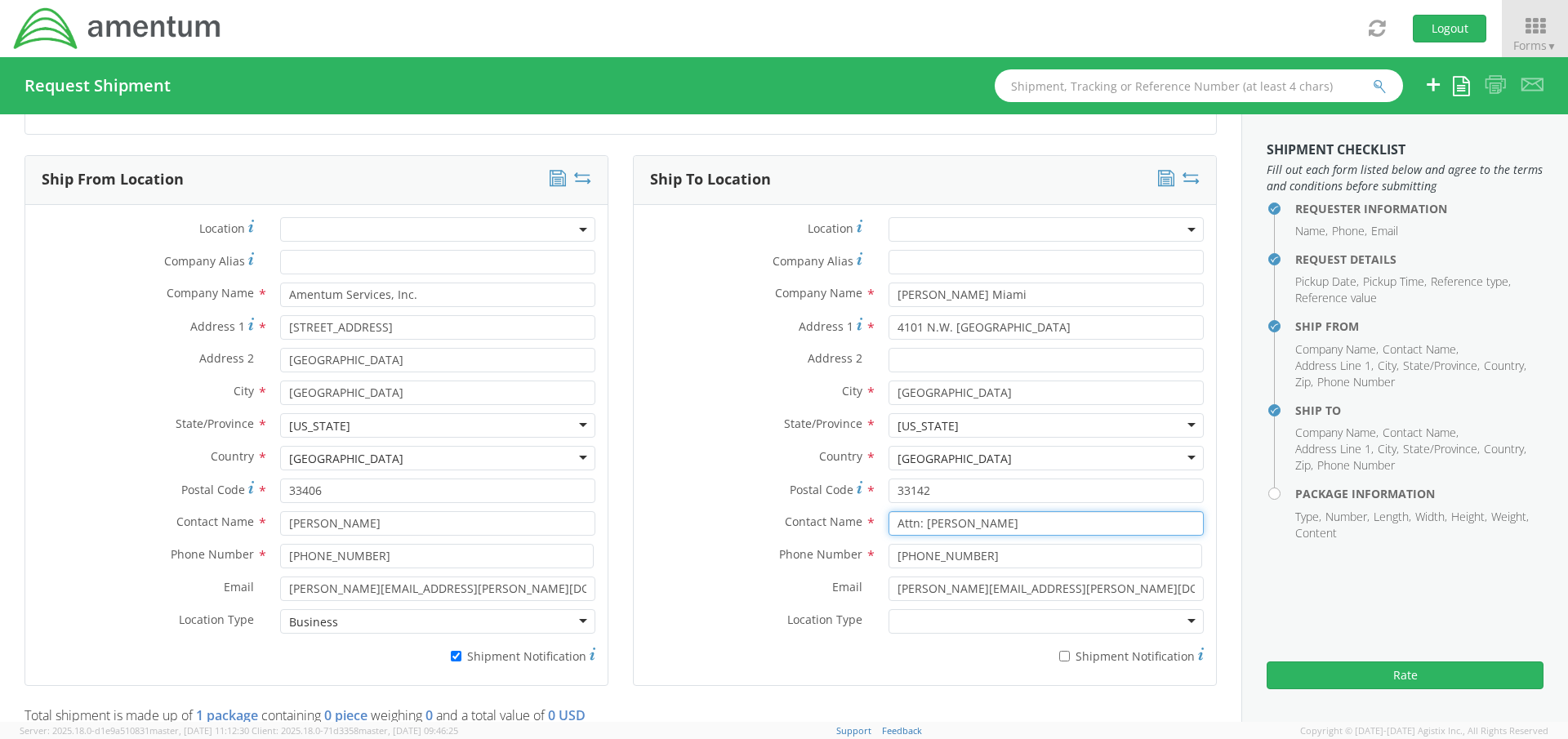
type input "Attn: Didie Astic"
click at [925, 615] on div at bounding box center [1046, 621] width 315 height 24
click at [633, 217] on div "Location * Company Alias * Company Name * Barfield Miami barfield Barfield Miam…" at bounding box center [925, 445] width 582 height 455
click at [1060, 654] on input "* Shipment Notification" at bounding box center [1065, 656] width 11 height 11
checkbox input "true"
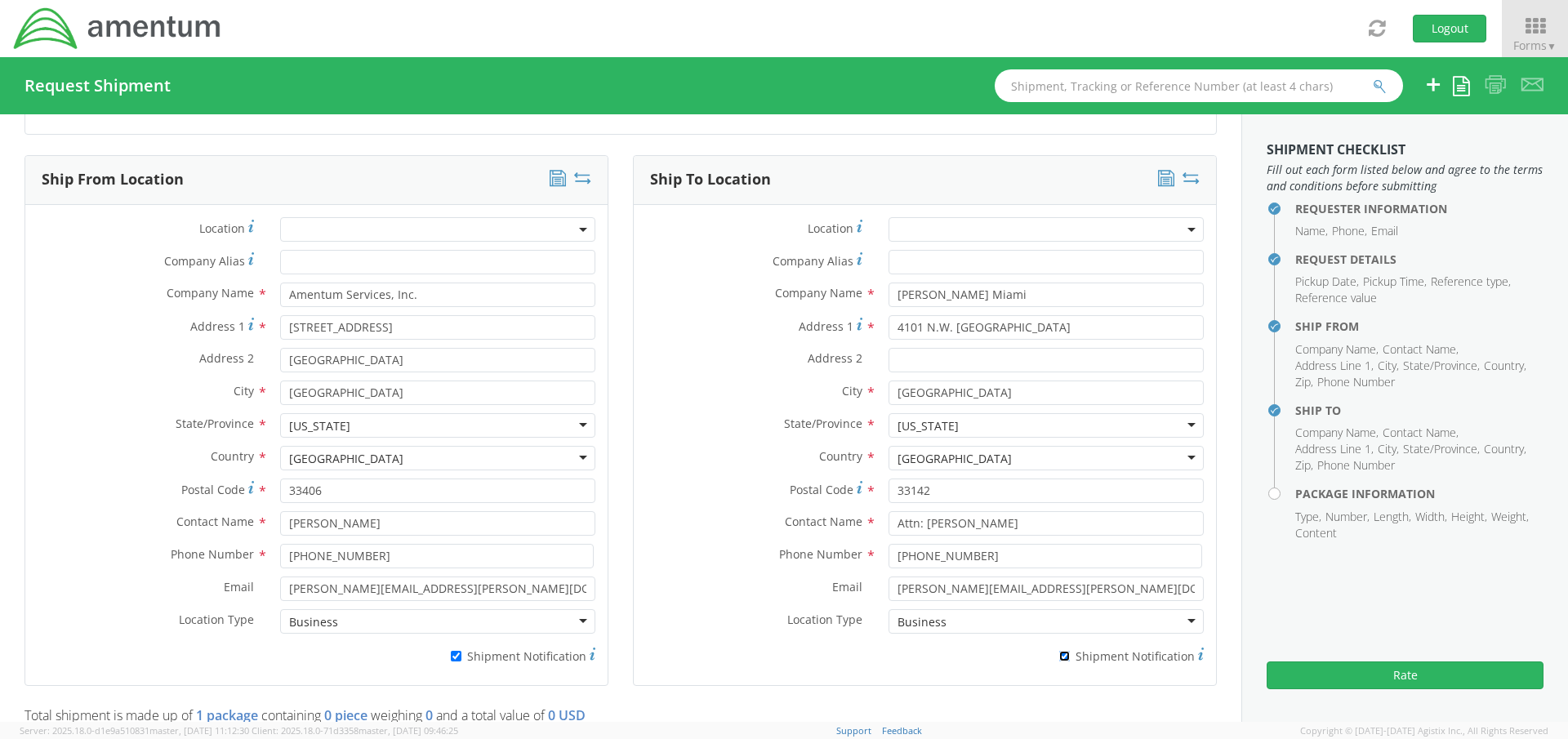
scroll to position [1143, 0]
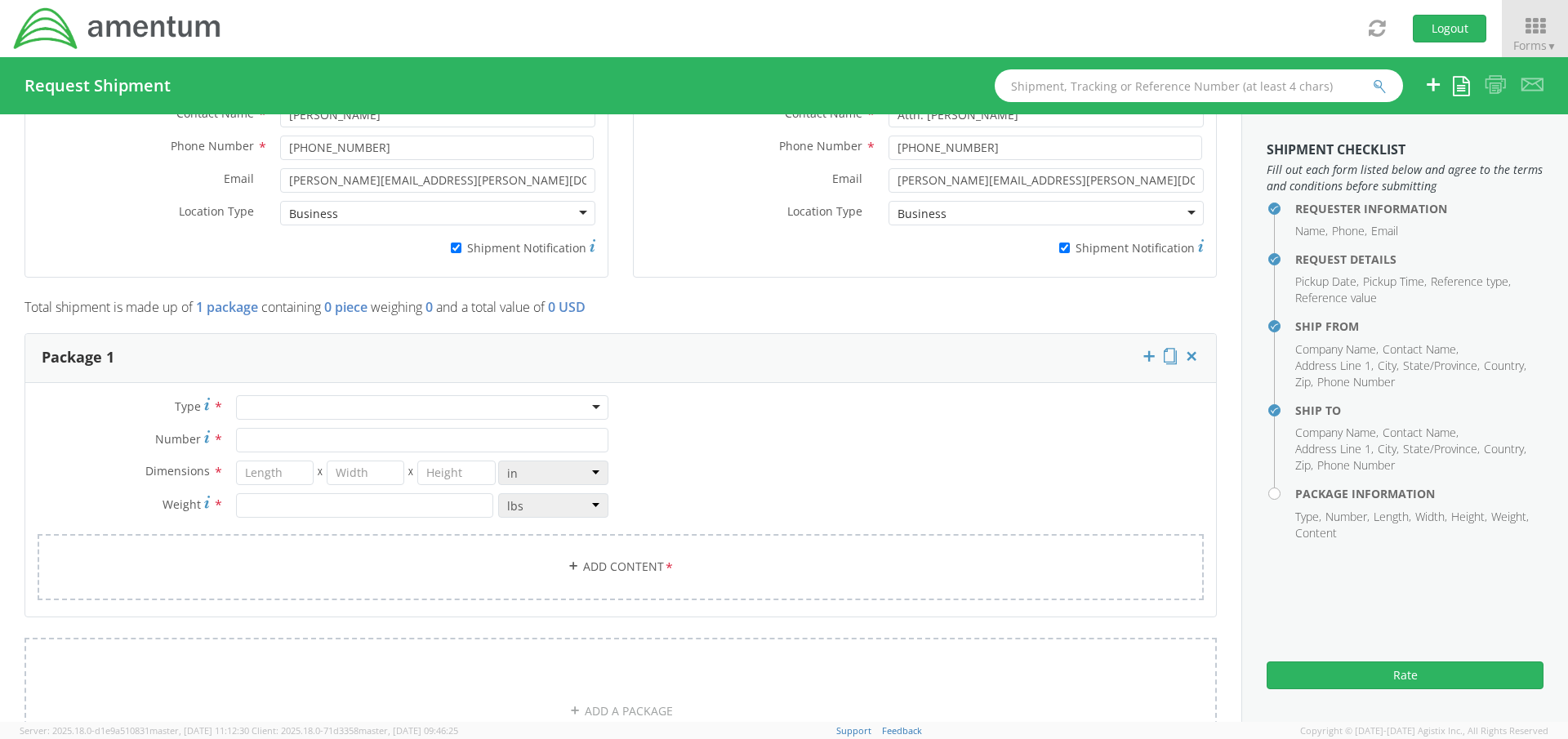
click at [499, 402] on div at bounding box center [422, 407] width 372 height 24
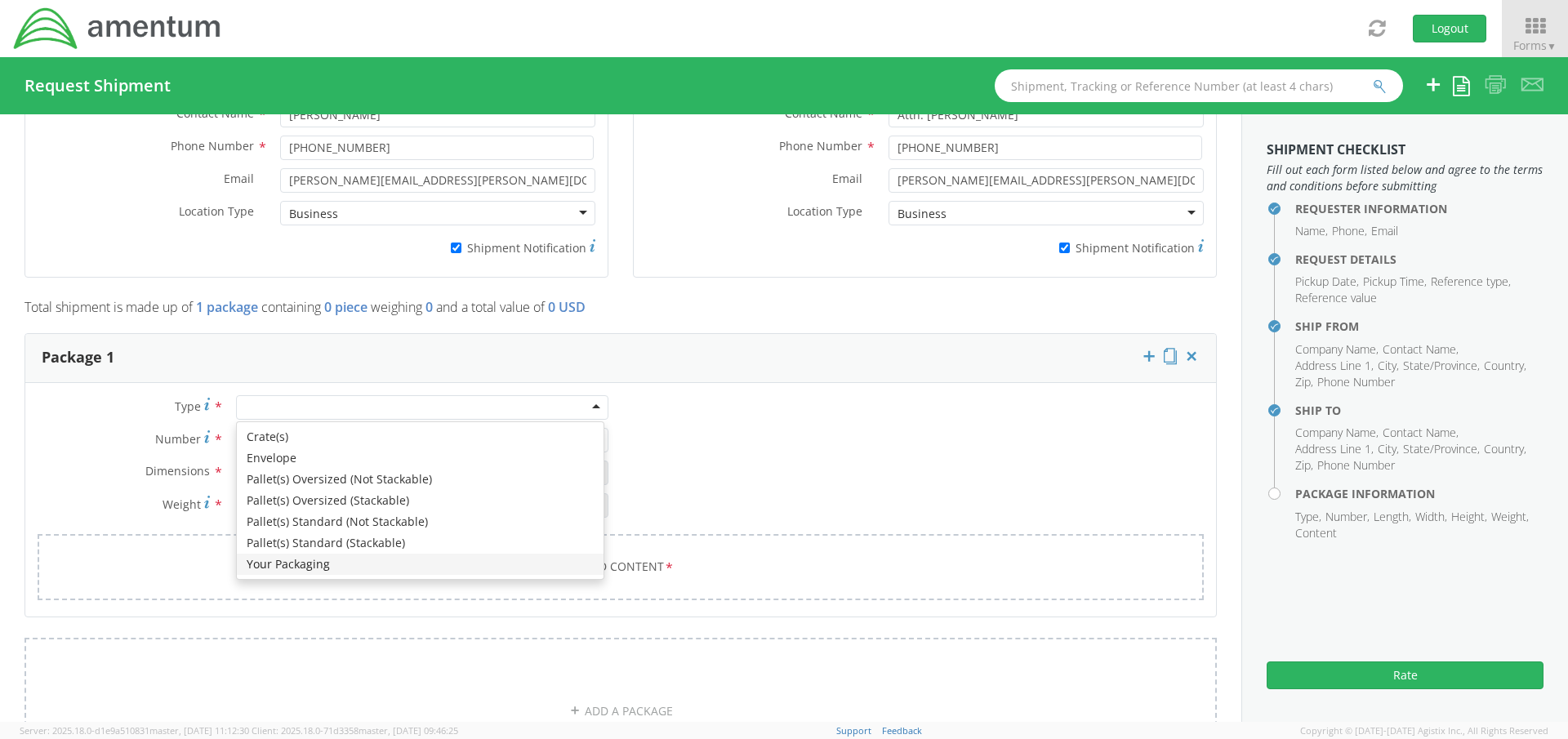
click at [103, 395] on div "Type * Crate(s) Envelope Pallet(s) Oversized (Not Stackable) Pallet(s) Oversize…" at bounding box center [620, 507] width 1190 height 226
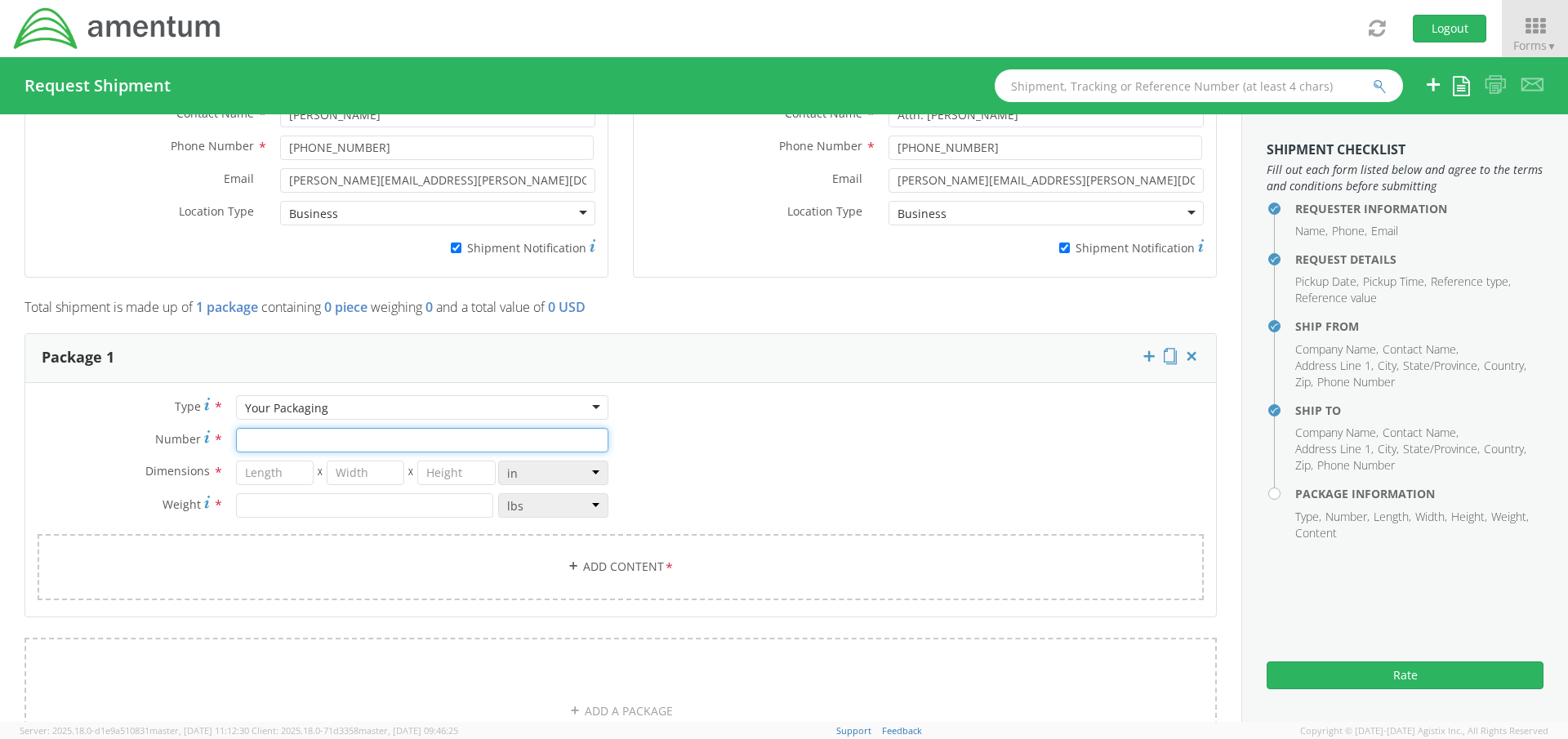
click at [268, 440] on input "Number *" at bounding box center [422, 440] width 372 height 24
type input "1"
type input "11"
type input "8"
type input "9"
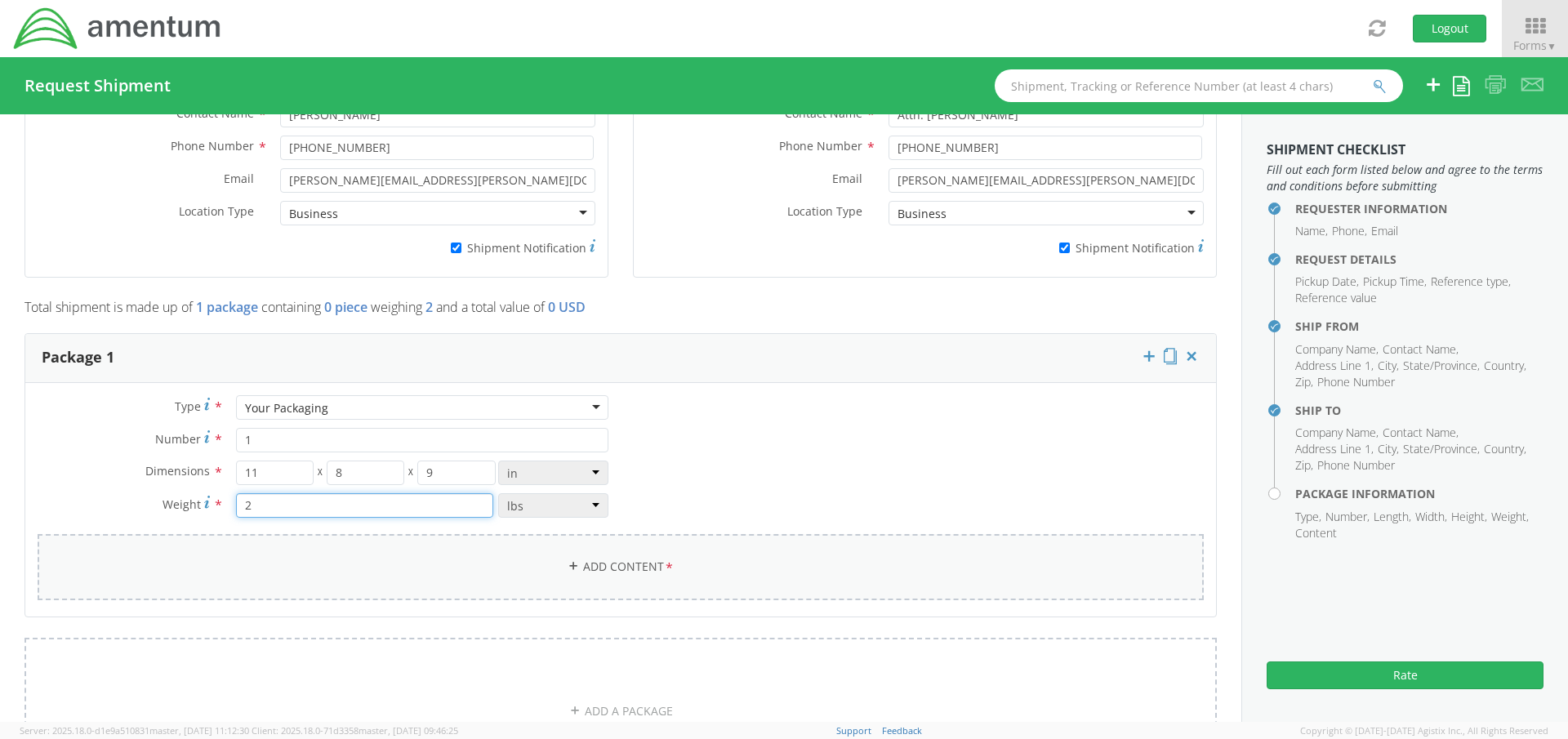
type input "2"
click at [569, 568] on icon at bounding box center [574, 566] width 12 height 12
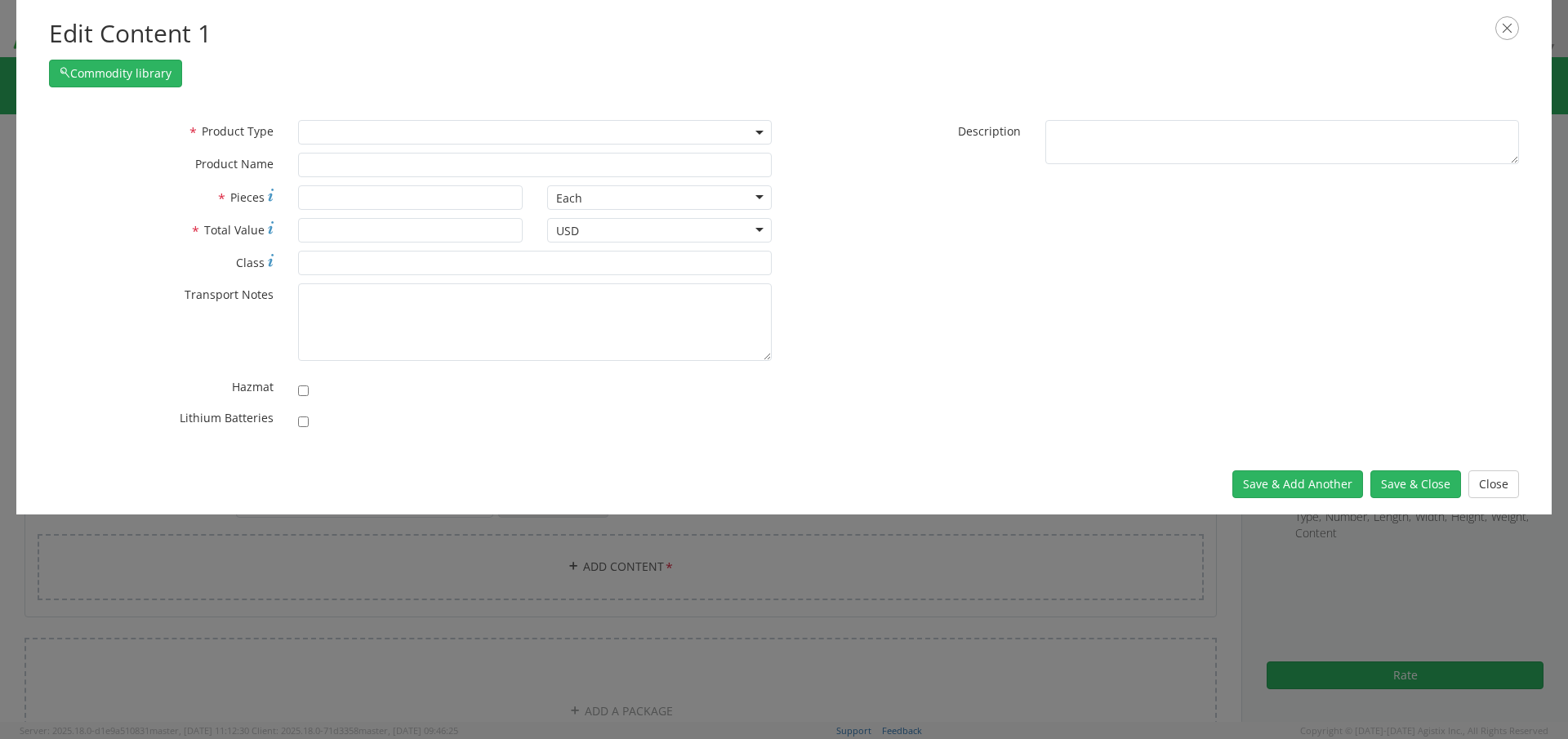
click at [404, 131] on span at bounding box center [534, 132] width 474 height 24
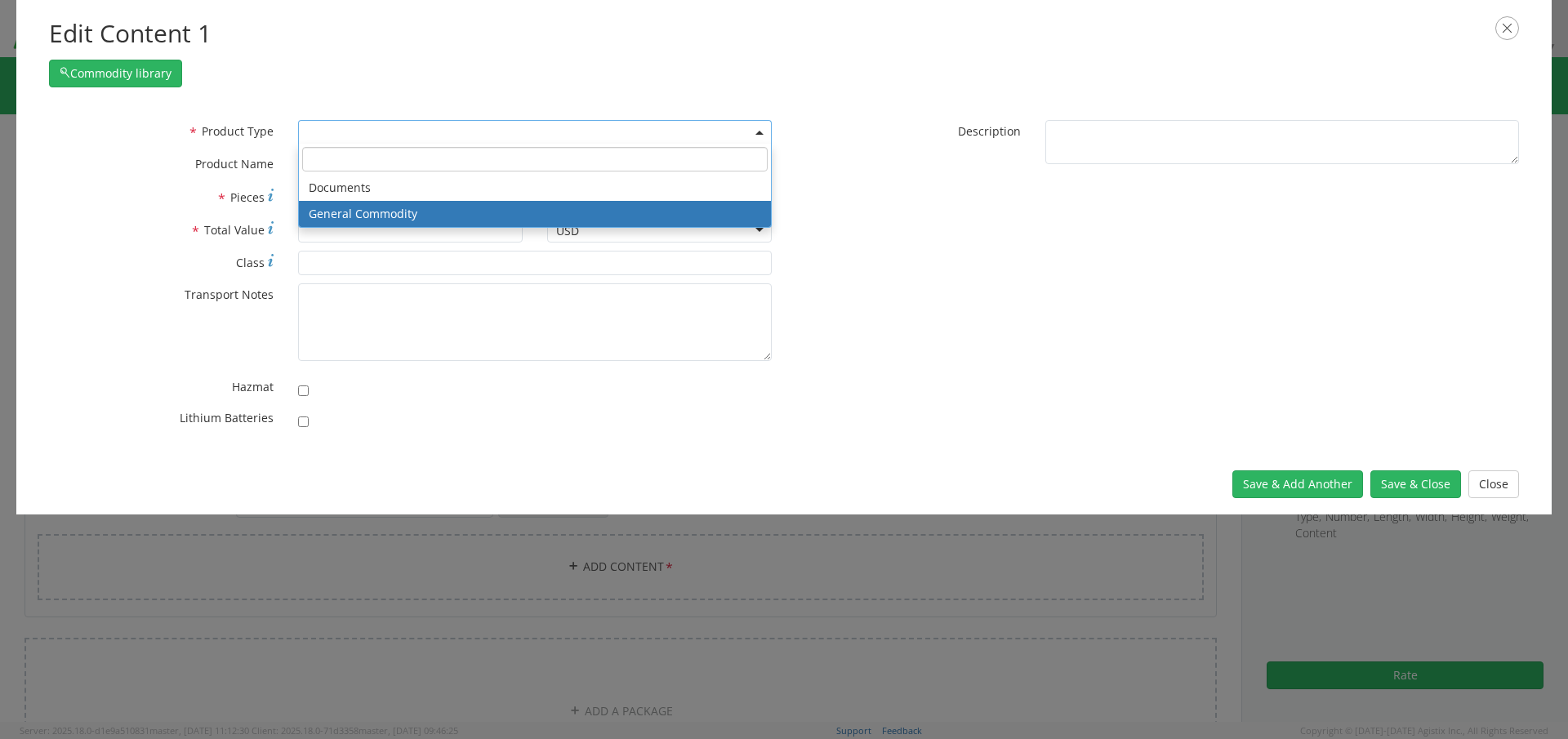
select select "COMMODITY"
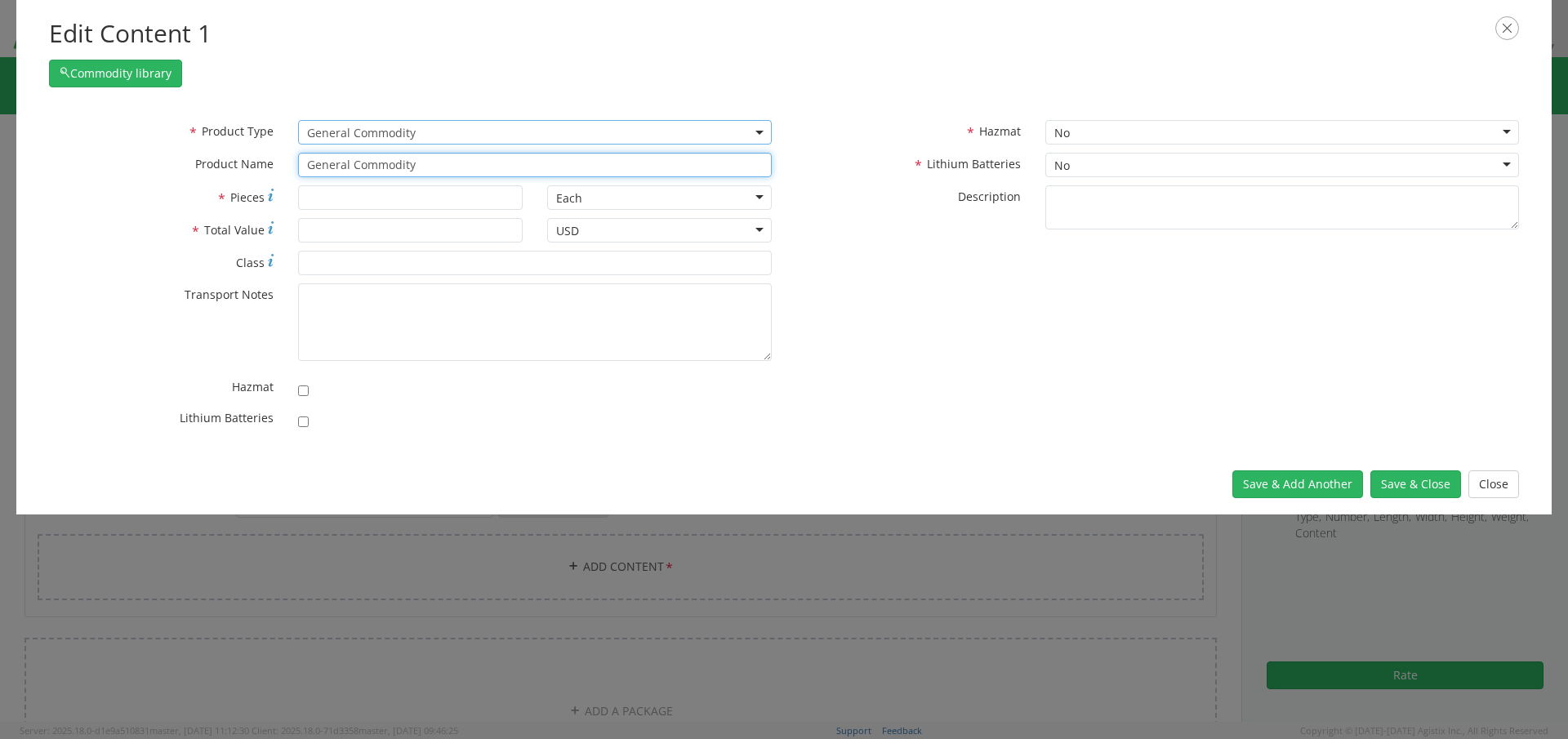
drag, startPoint x: 423, startPoint y: 166, endPoint x: 110, endPoint y: 177, distance: 313.2
click at [97, 180] on div "* Product Type Documents General Commodity General Commodity * Product Name Gen…" at bounding box center [410, 153] width 748 height 65
type input "Compass"
type input "Compass CARD DEVIATION"
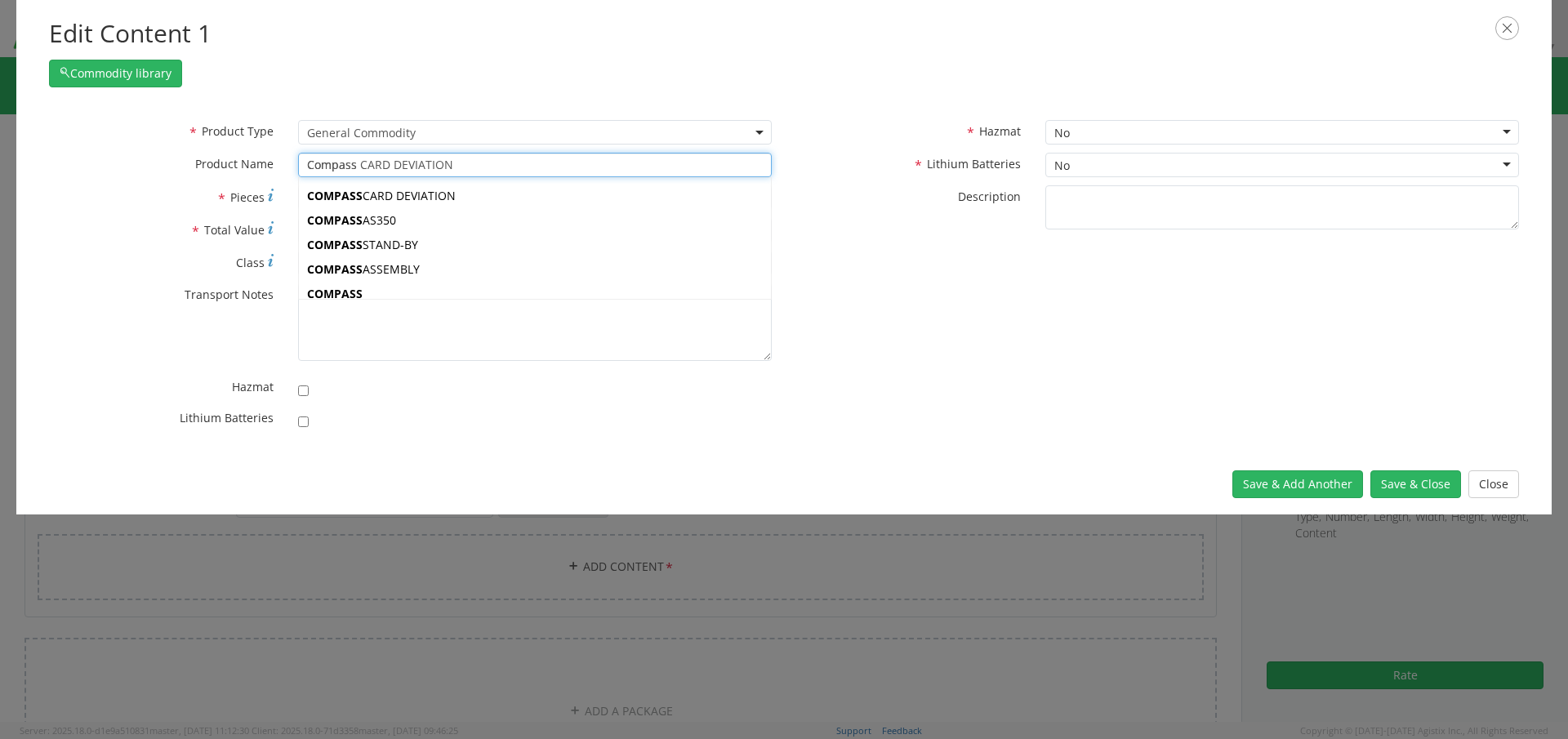
type input "Compass"
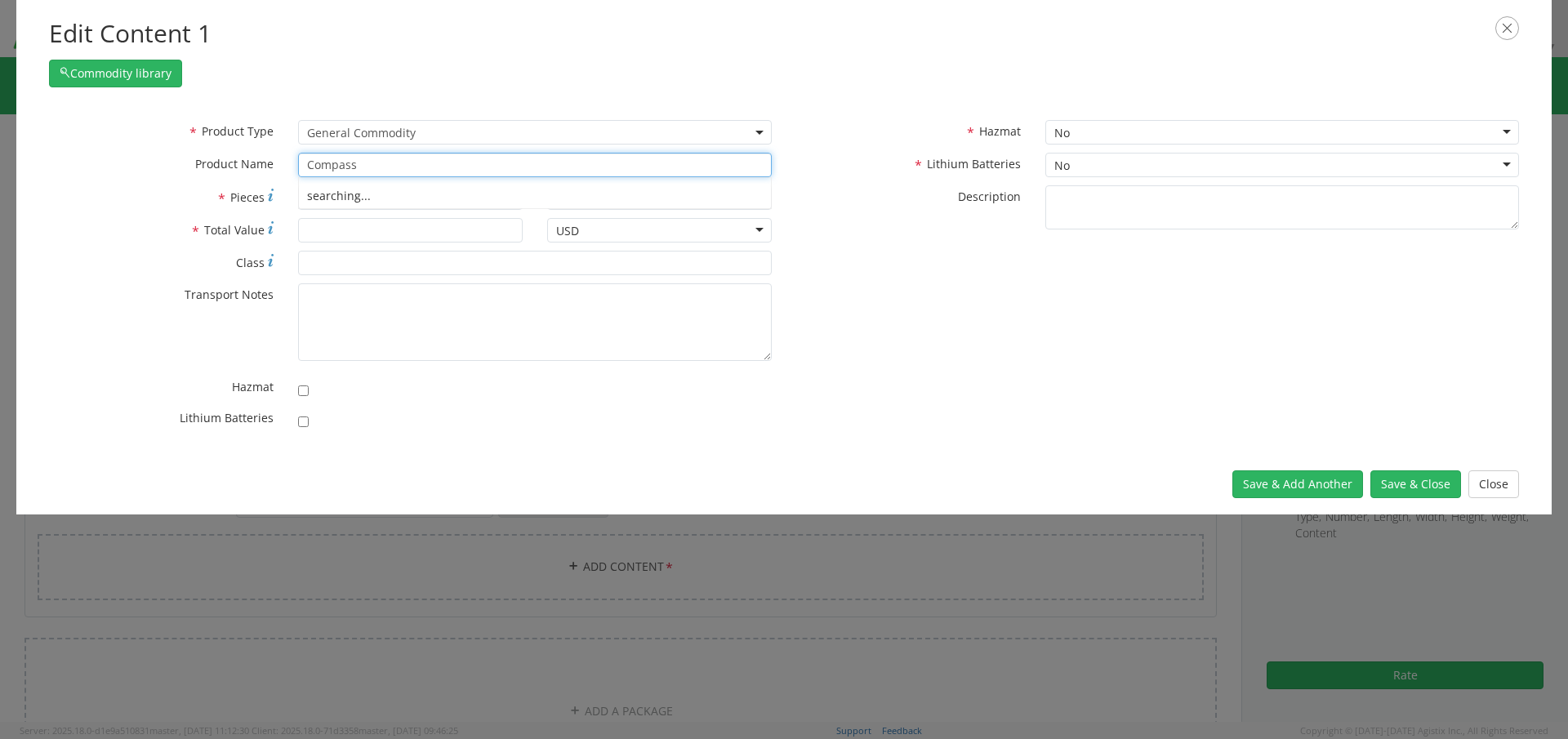
type input "Compass ASSEMBLY"
type input "Compass p/n 101-01200 s/n 4077"
type input "1"
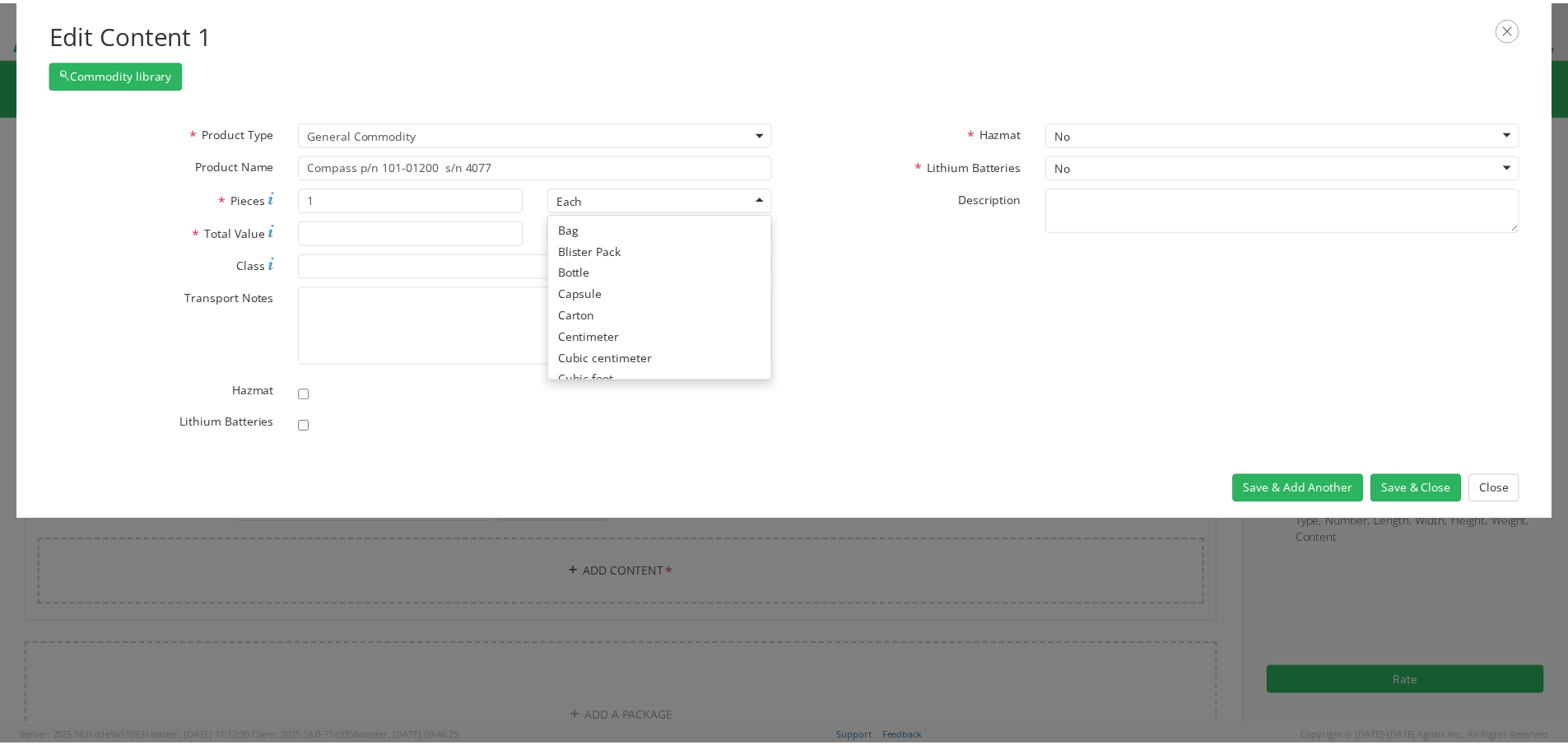
scroll to position [147, 0]
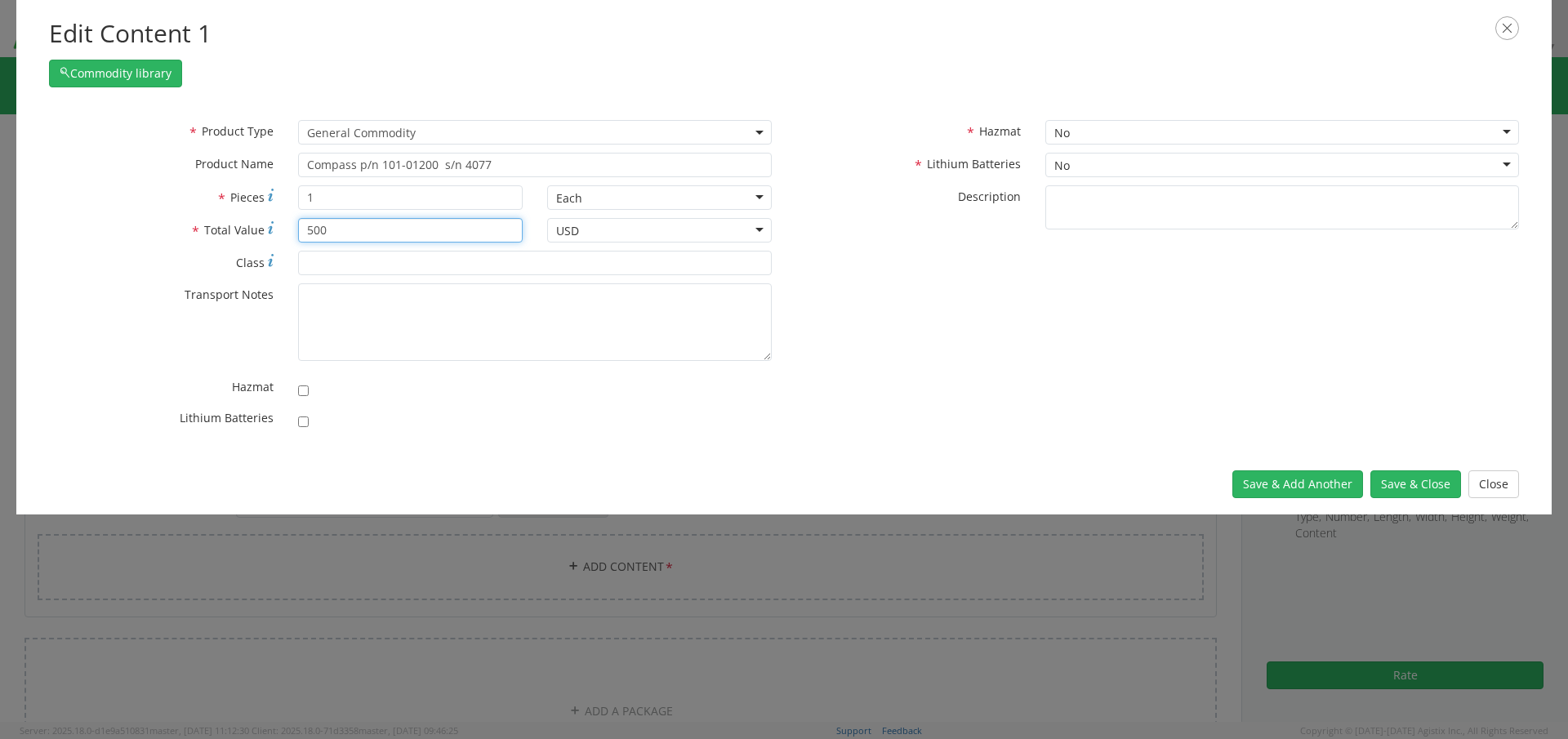
type input "500"
click at [1433, 477] on button "Save & Close" at bounding box center [1416, 484] width 91 height 28
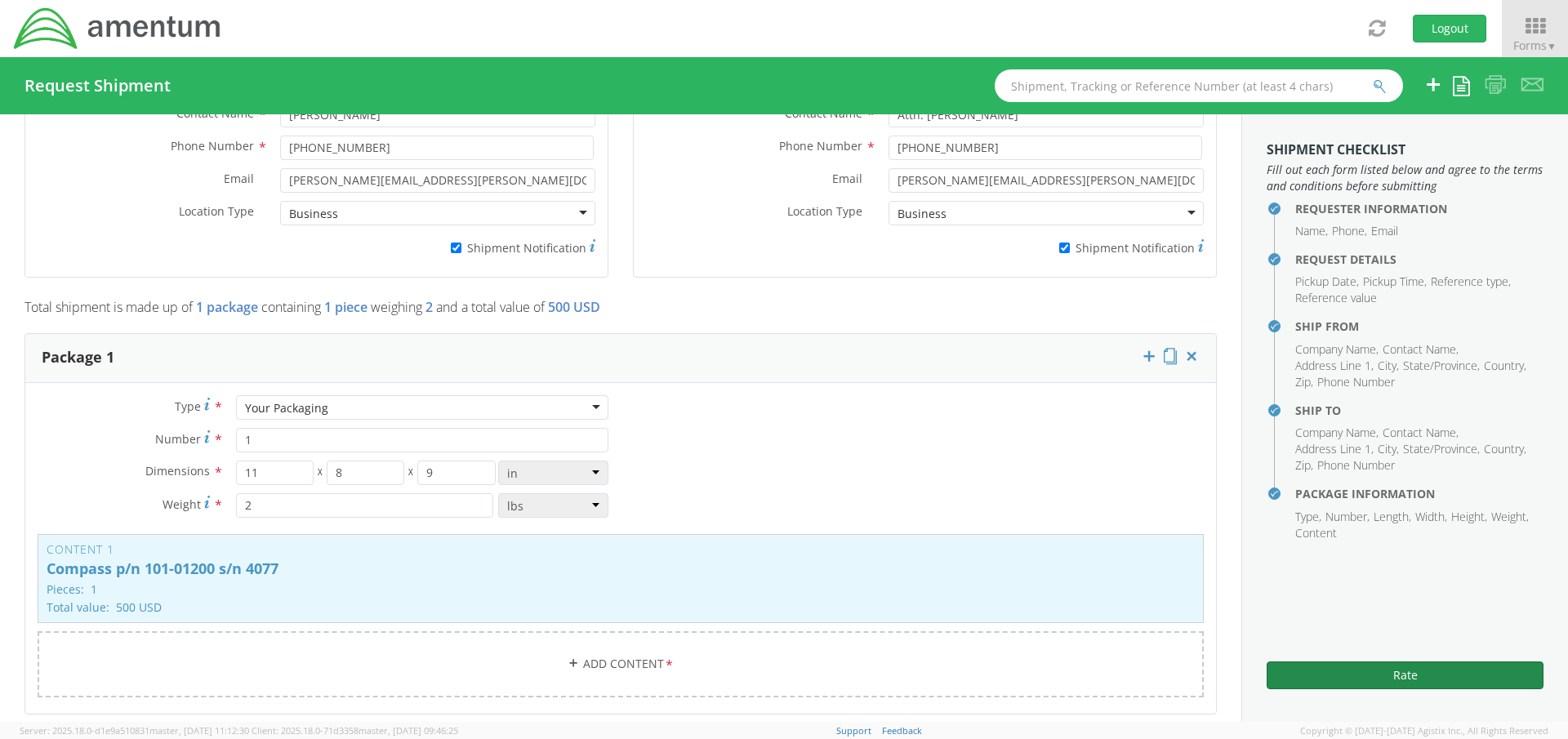
click at [1387, 669] on button "Rate" at bounding box center [1405, 675] width 277 height 28
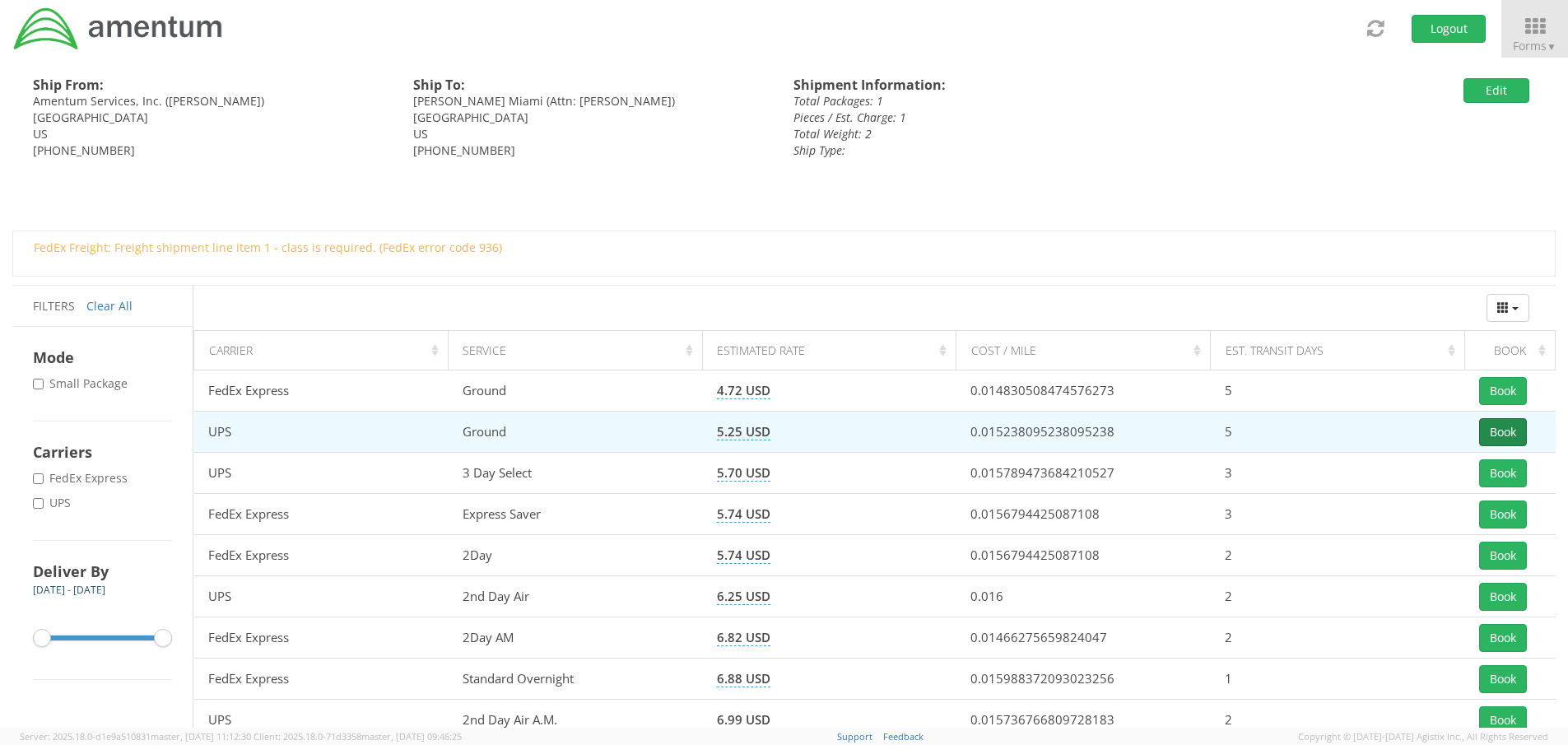
click at [1500, 434] on button "Book" at bounding box center [1502, 432] width 47 height 28
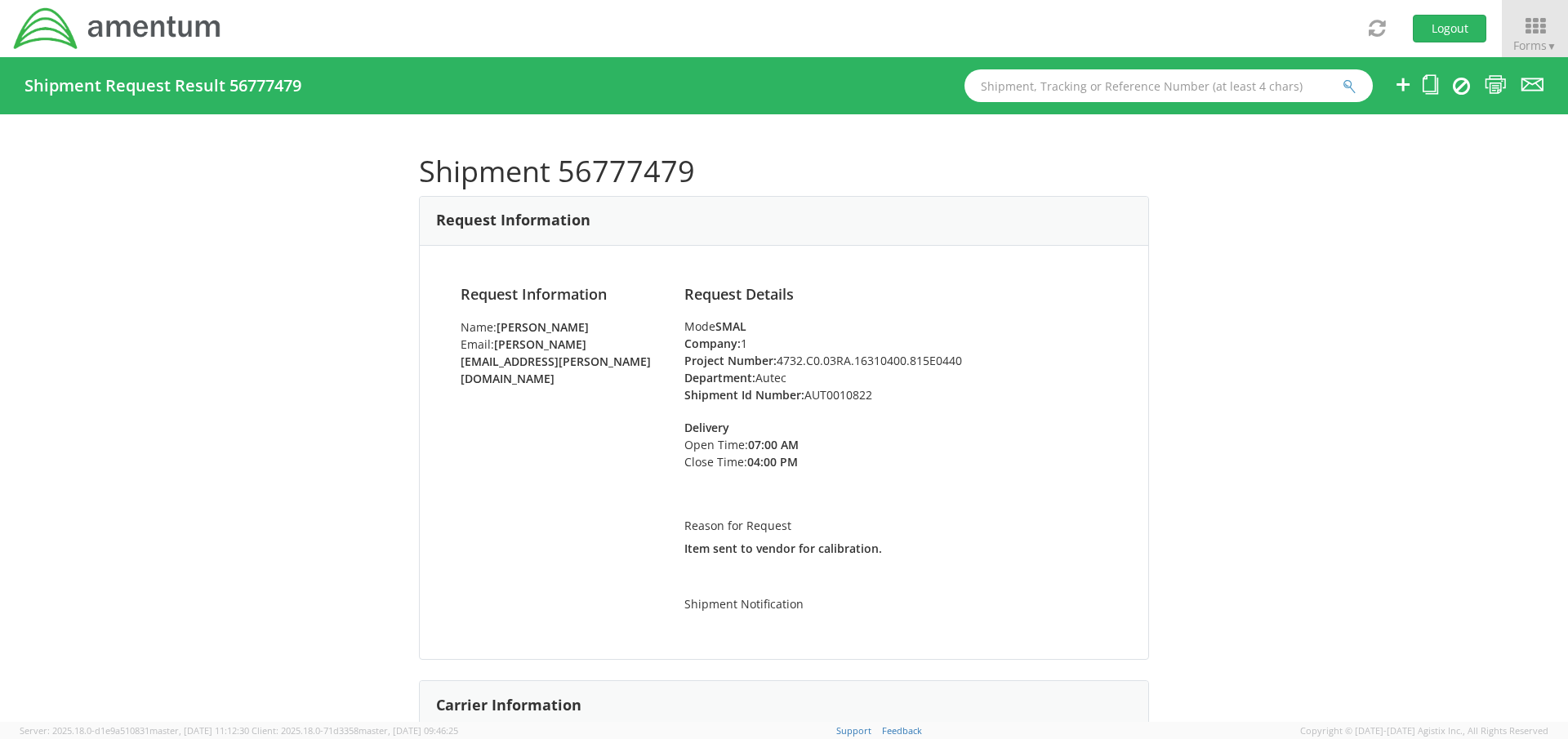
scroll to position [326, 0]
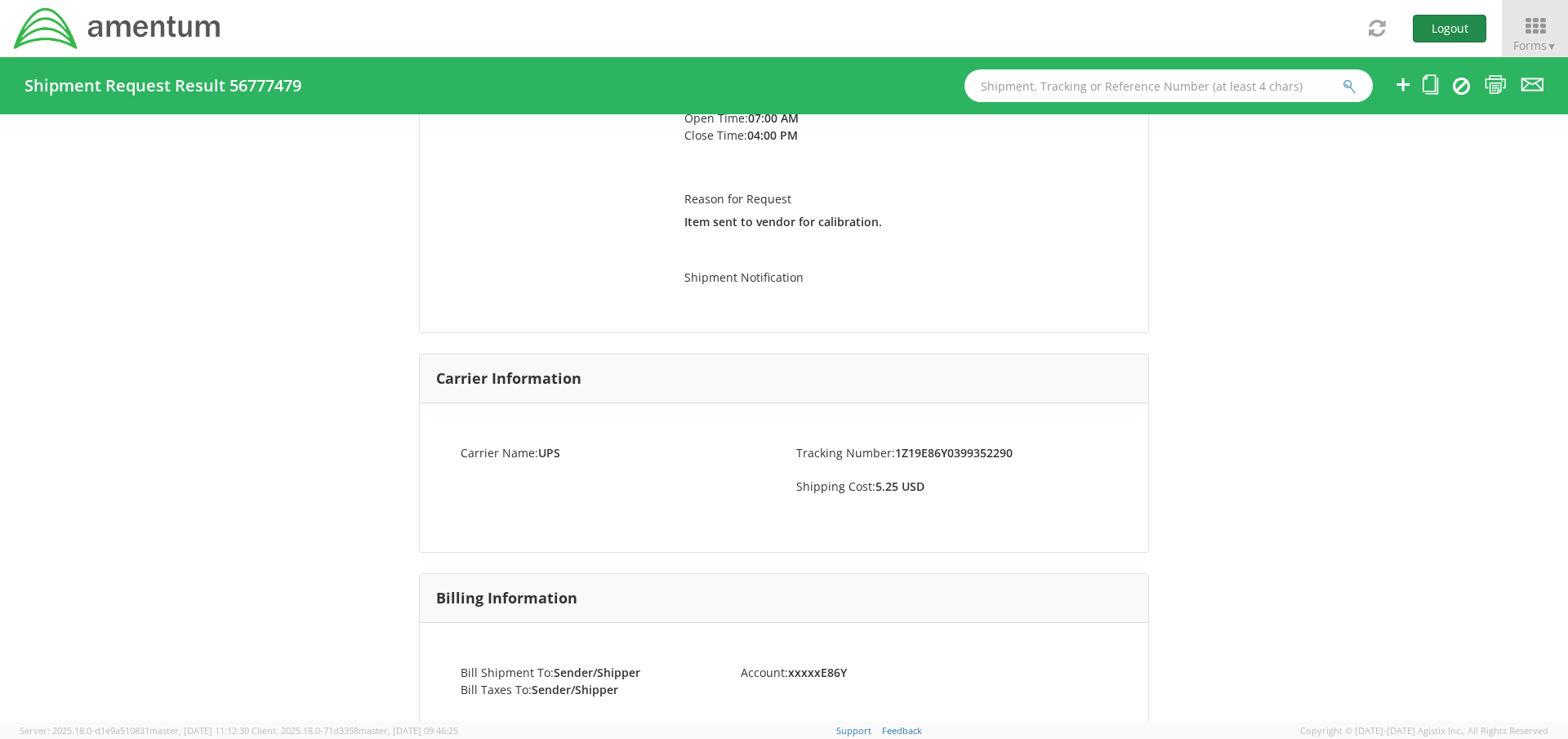
click at [1450, 29] on button "Logout" at bounding box center [1450, 29] width 74 height 28
